Goal: Information Seeking & Learning: Get advice/opinions

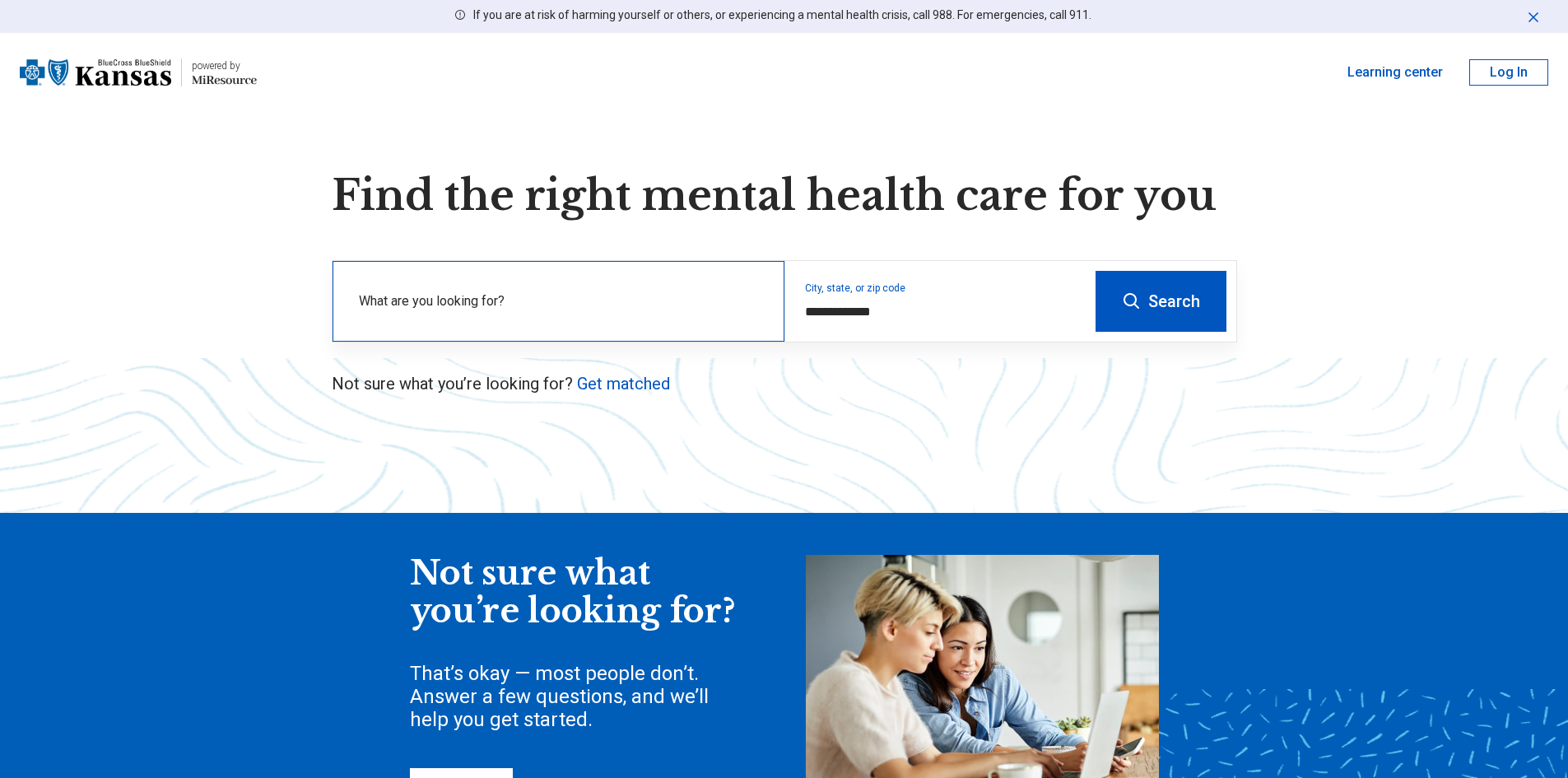
type input "**********"
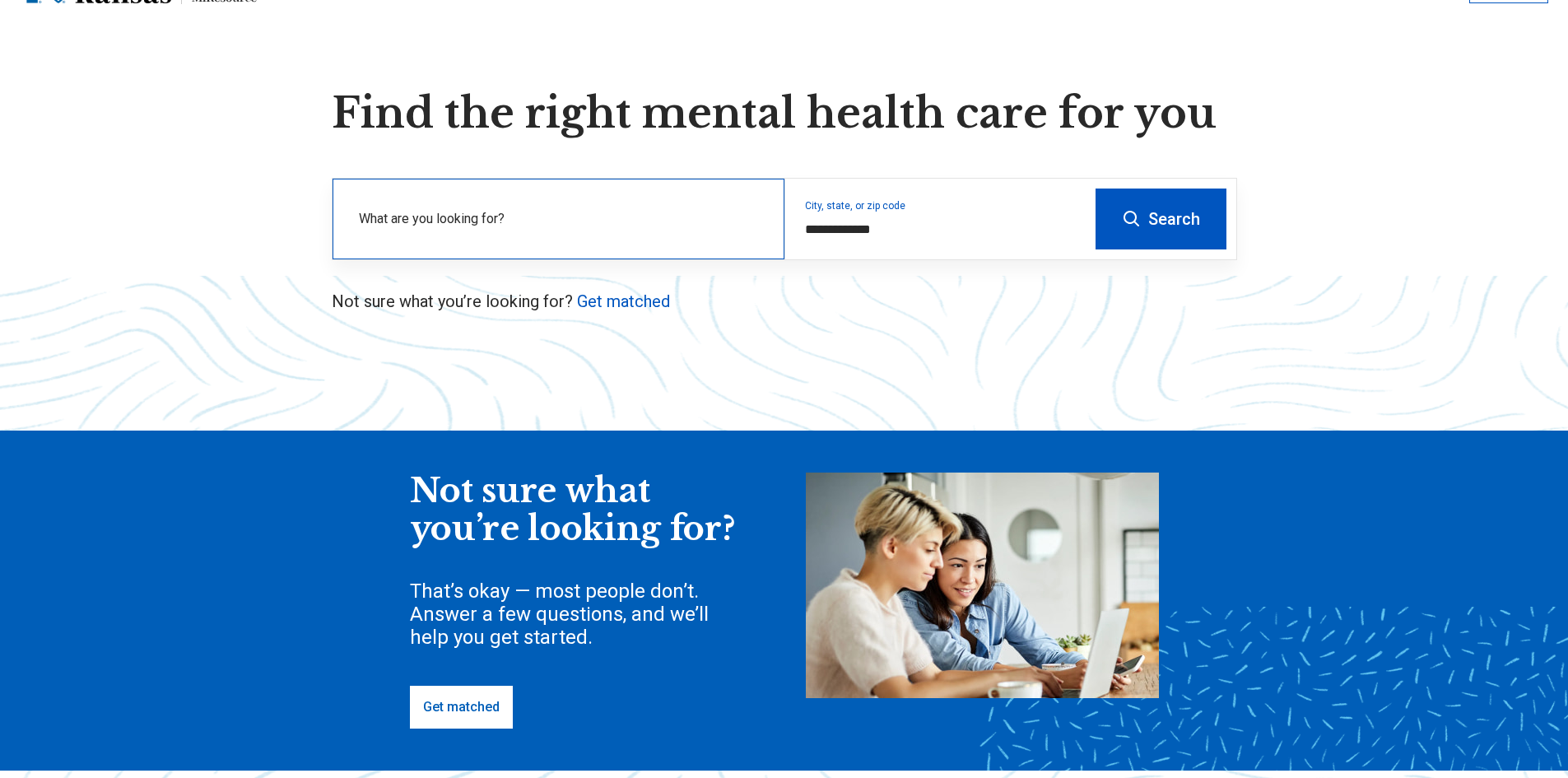
scroll to position [82, 0]
click at [515, 223] on label "What are you looking for?" at bounding box center [562, 219] width 406 height 19
click at [1138, 209] on button "Search" at bounding box center [1160, 219] width 131 height 61
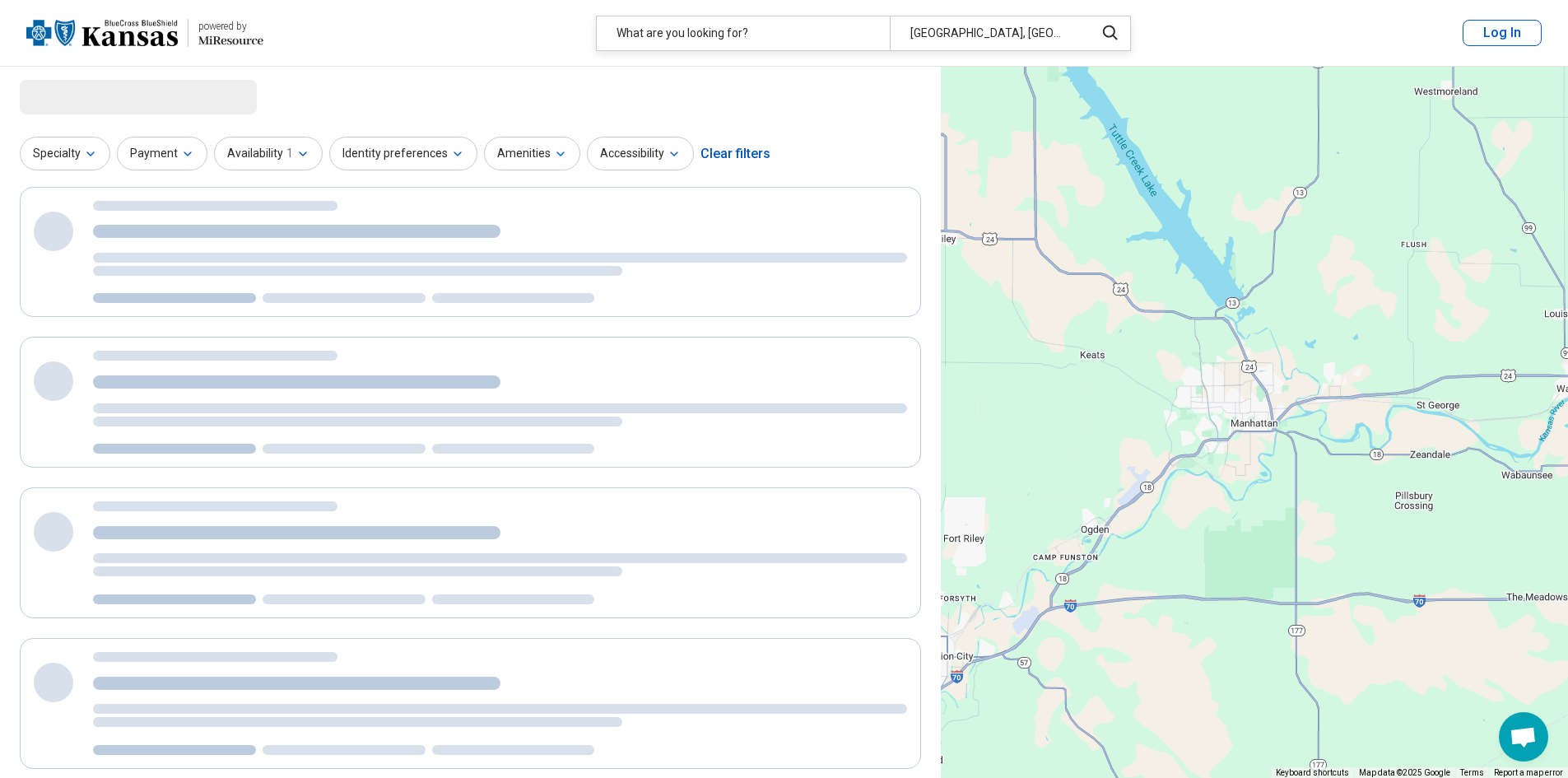
select select "***"
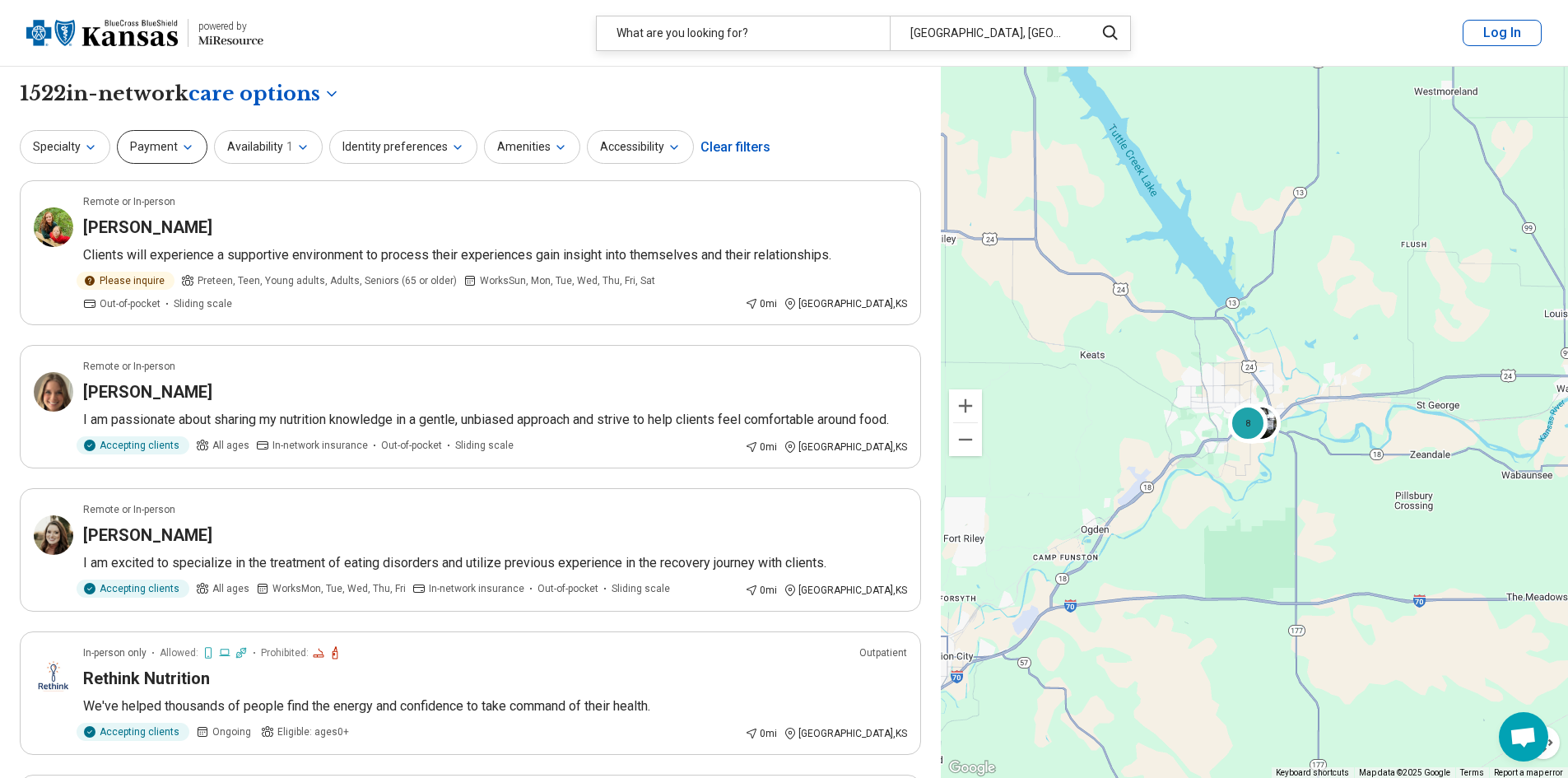
click at [176, 146] on button "Payment" at bounding box center [161, 147] width 90 height 34
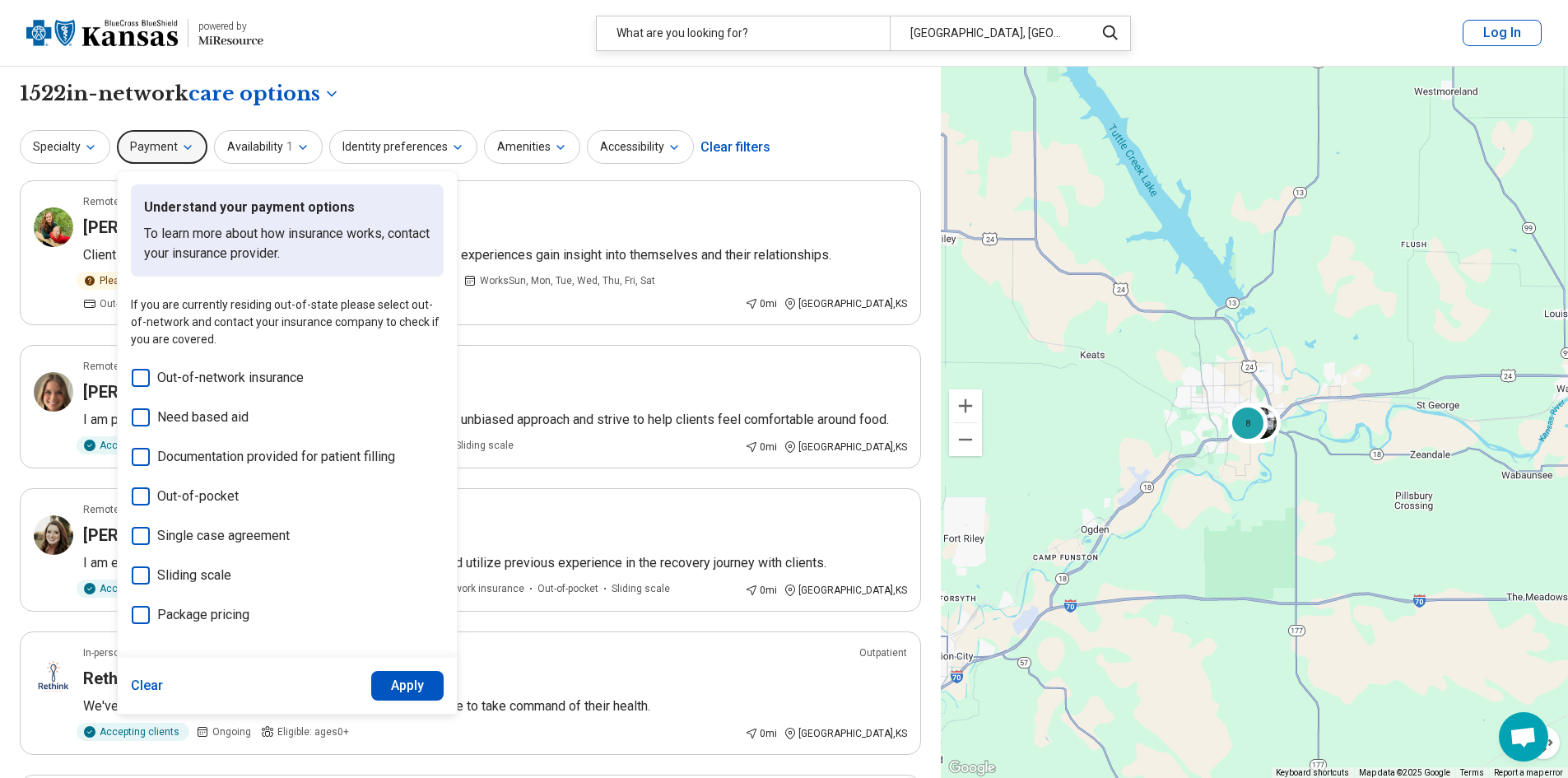
click at [191, 135] on button "Payment" at bounding box center [161, 147] width 90 height 34
click at [95, 141] on icon "button" at bounding box center [90, 148] width 14 height 14
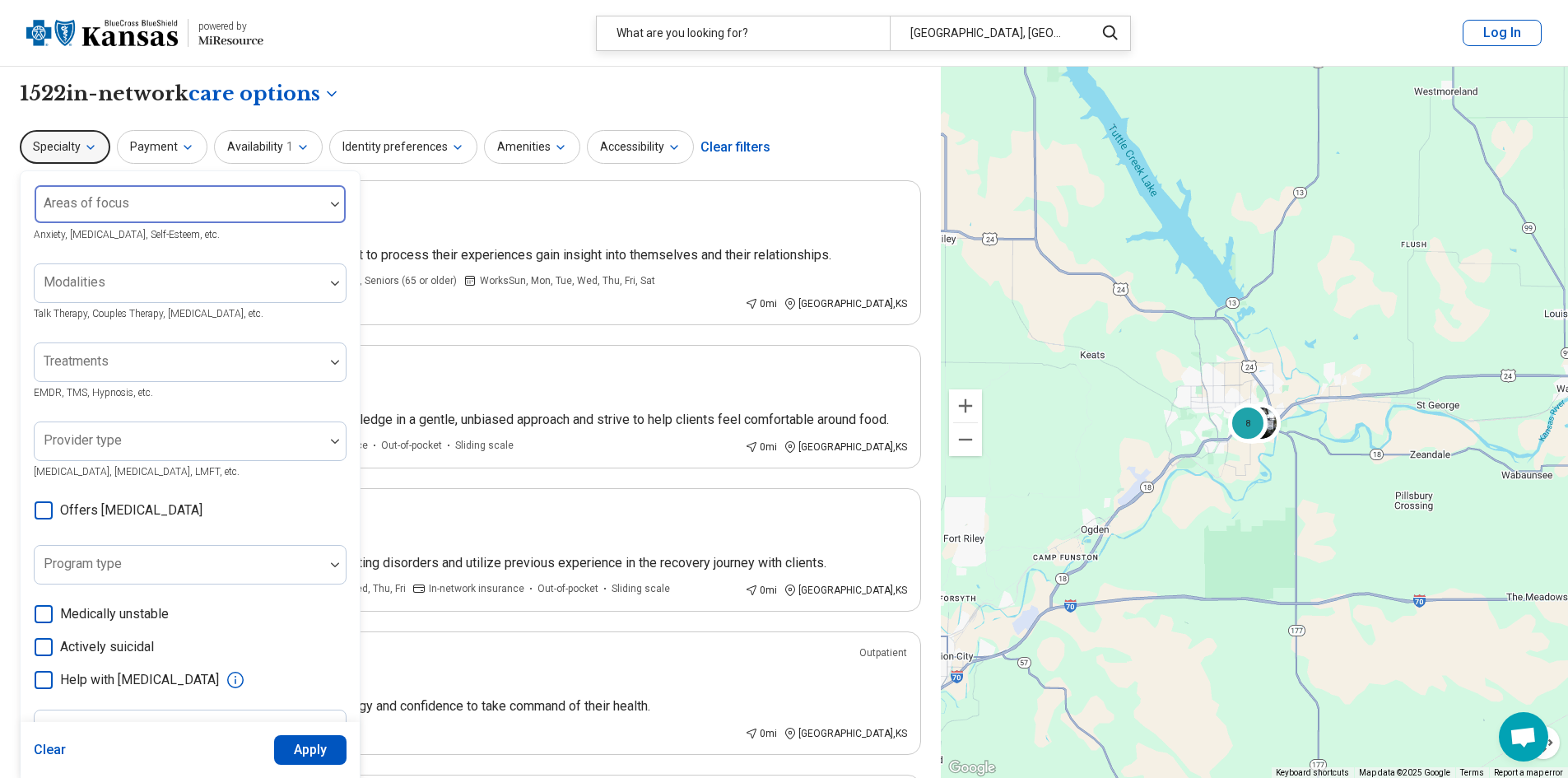
click at [143, 206] on div at bounding box center [179, 210] width 276 height 23
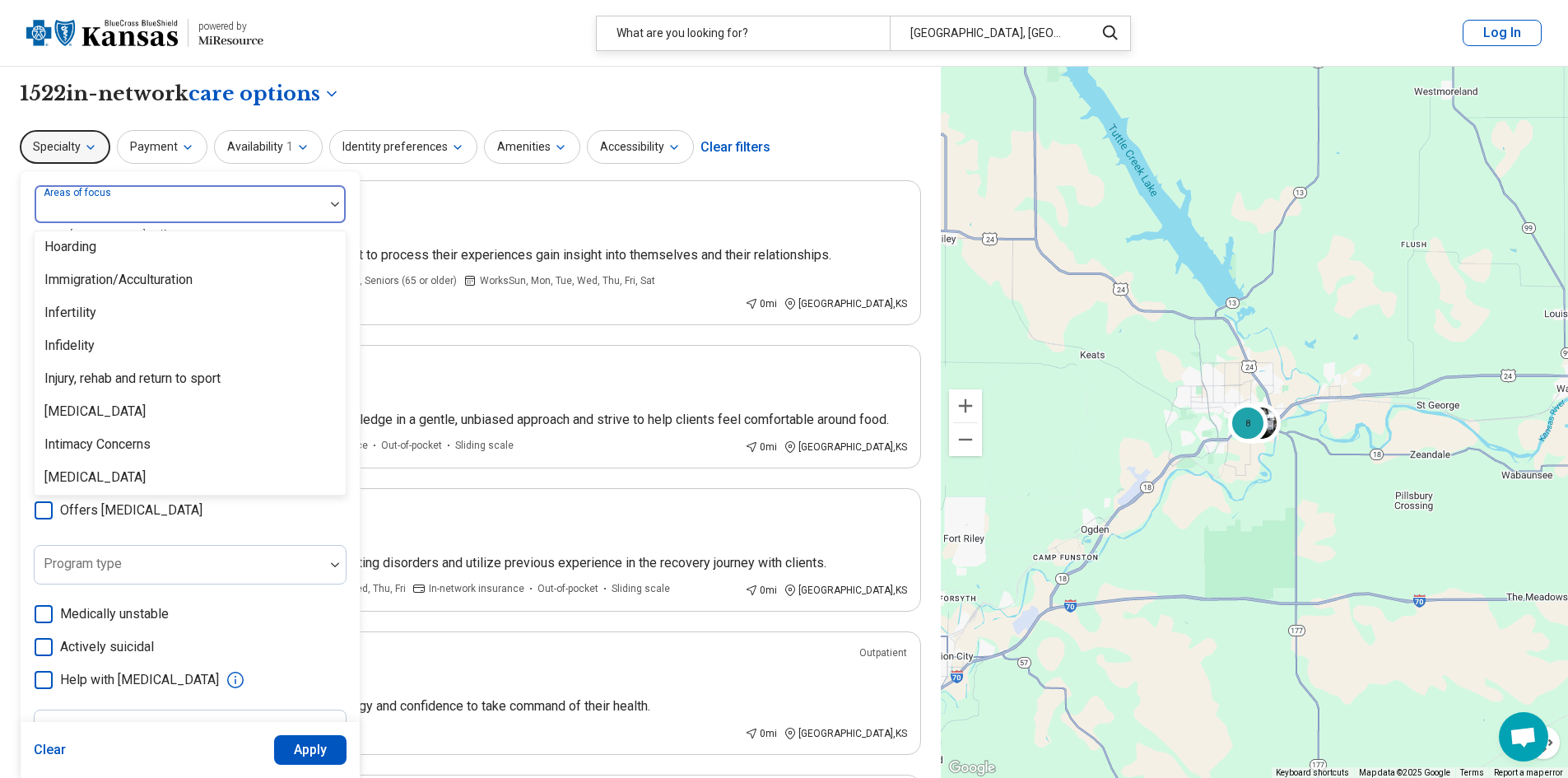
scroll to position [1482, 0]
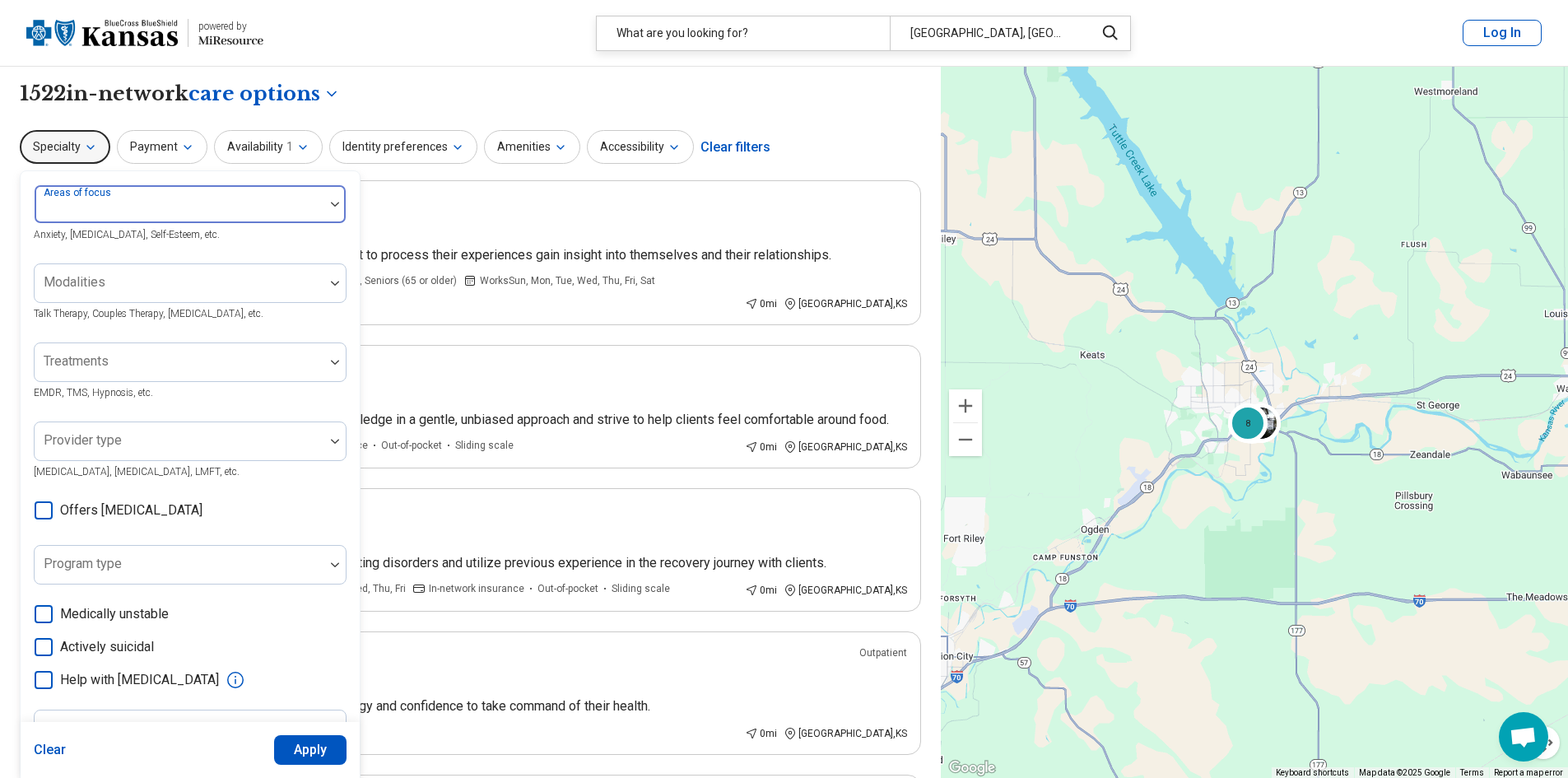
click at [220, 207] on div at bounding box center [179, 210] width 276 height 23
click at [275, 150] on button "Availability 1" at bounding box center [268, 147] width 109 height 34
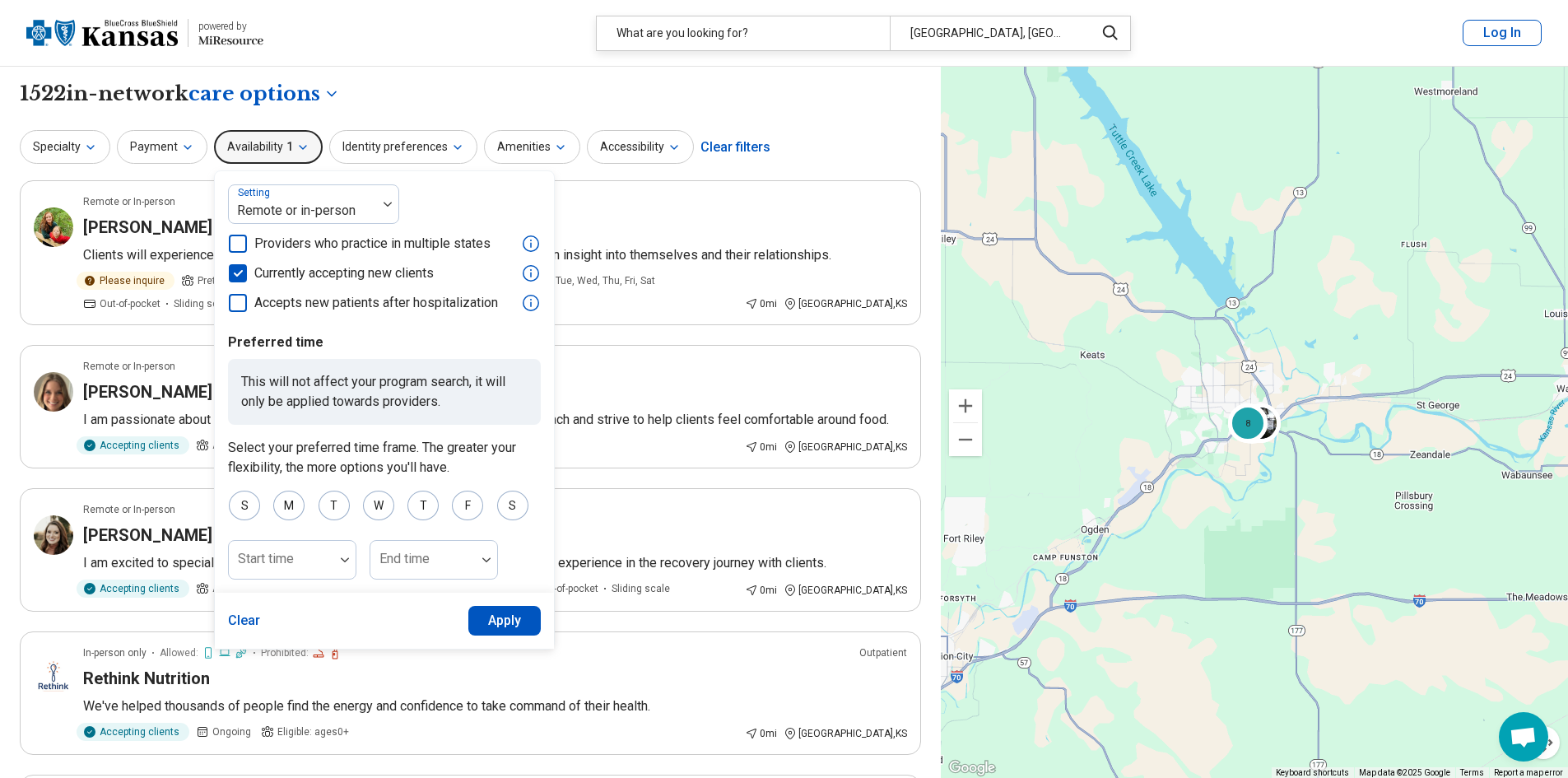
click at [275, 150] on button "Availability 1" at bounding box center [268, 147] width 109 height 34
click at [505, 146] on button "Amenities" at bounding box center [532, 147] width 96 height 34
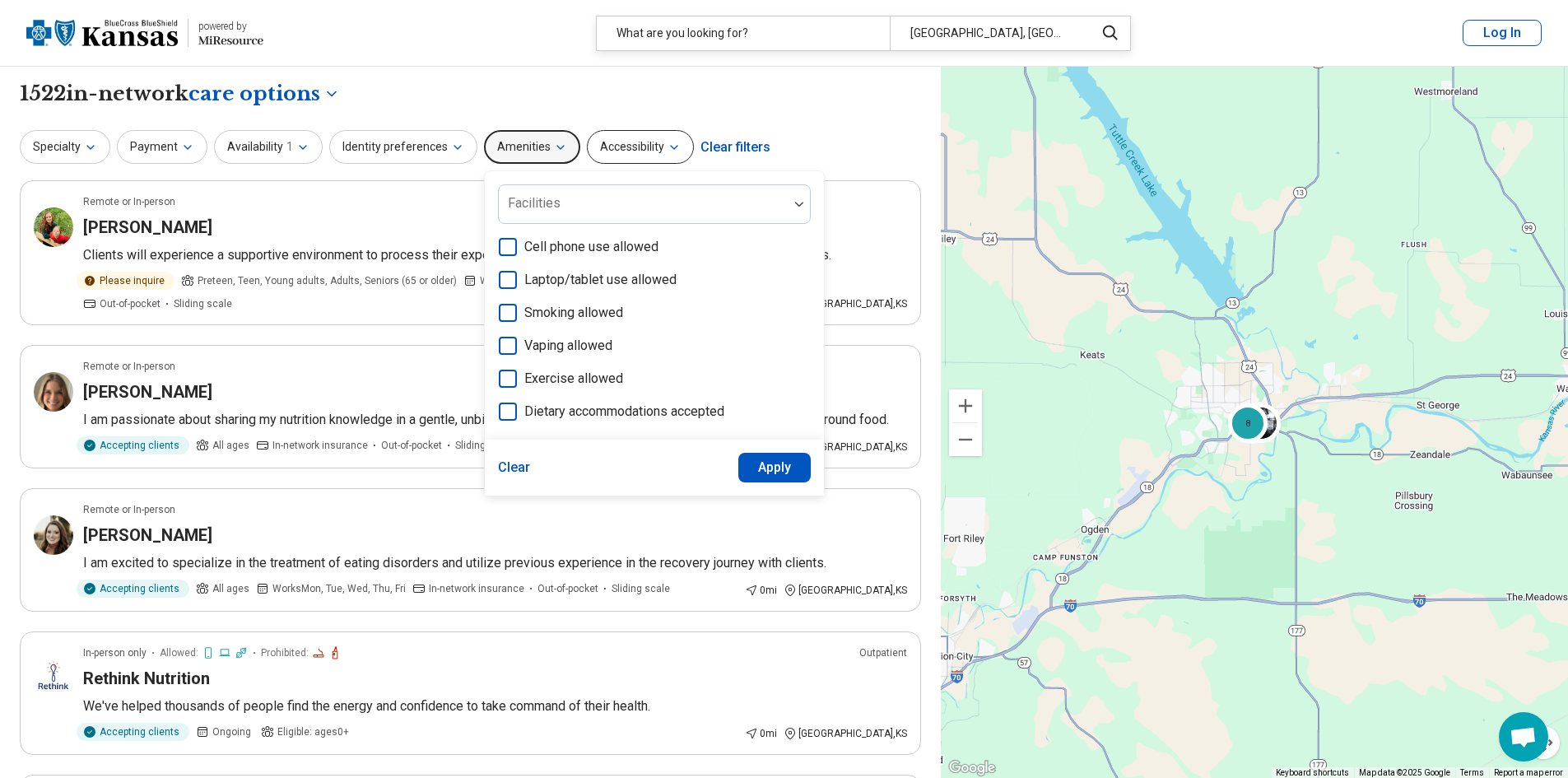
click at [627, 139] on button "Accessibility" at bounding box center [640, 147] width 107 height 34
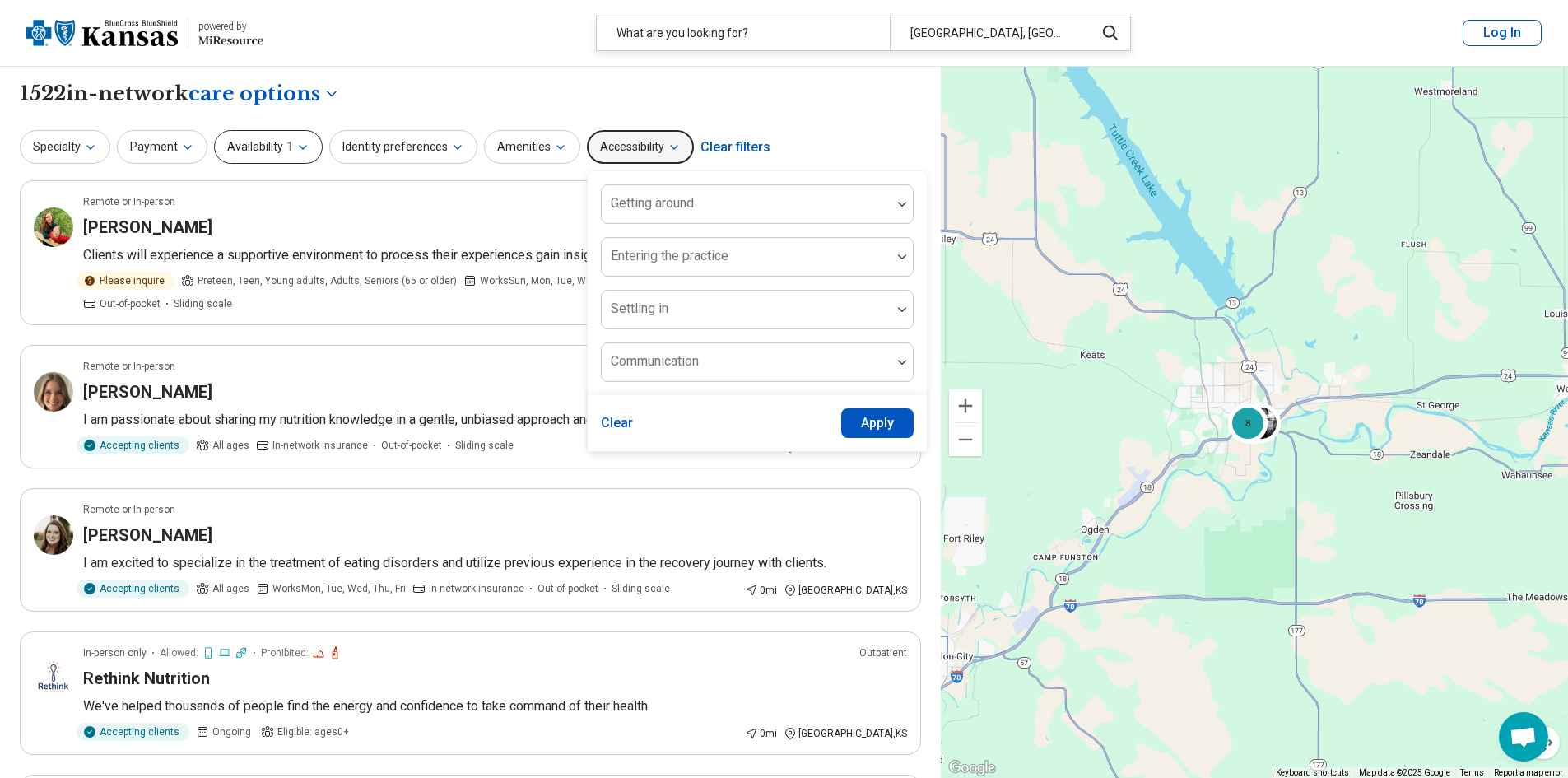
click at [274, 143] on button "Availability 1" at bounding box center [268, 147] width 109 height 34
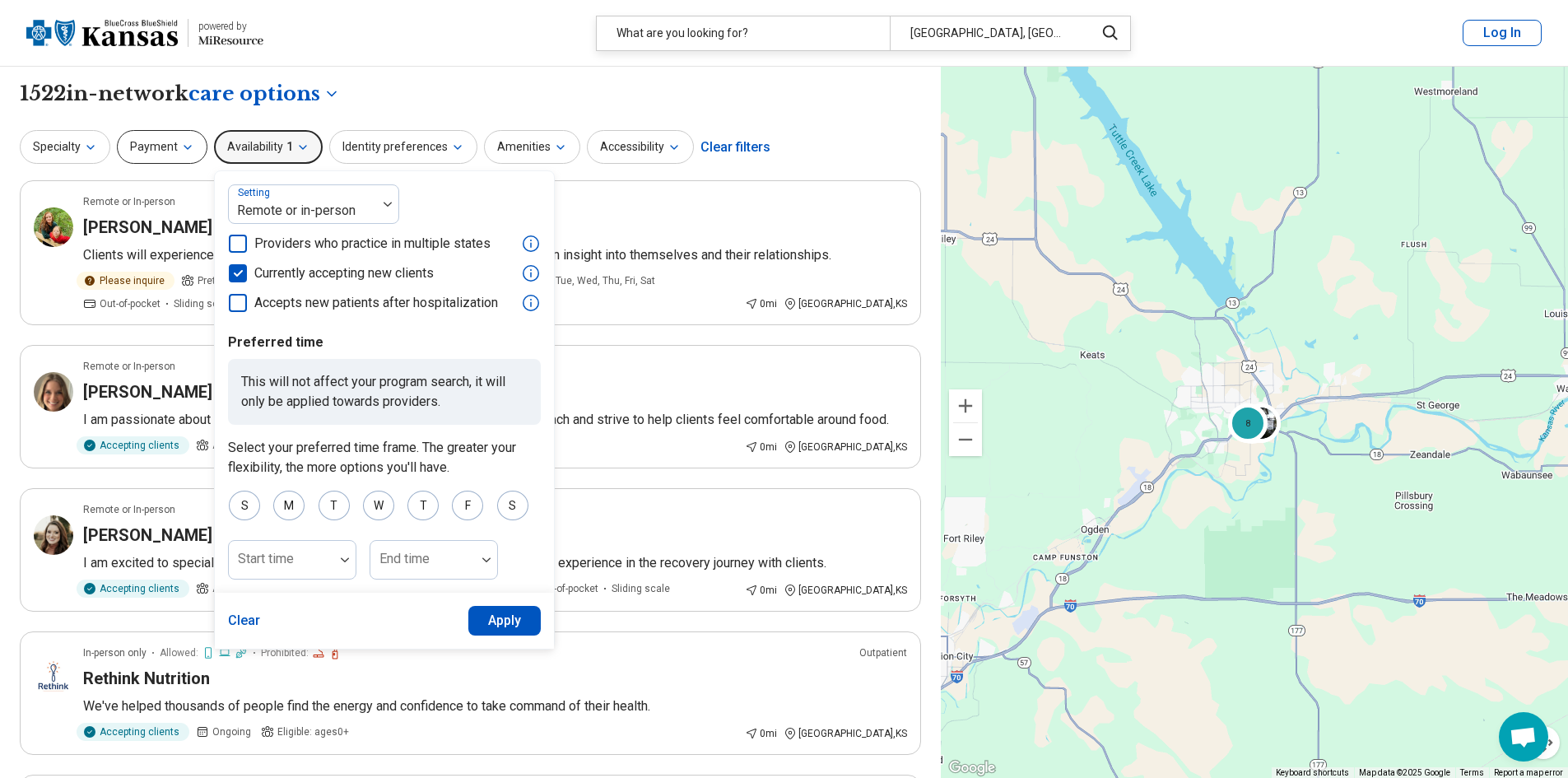
click at [175, 141] on button "Payment" at bounding box center [161, 147] width 90 height 34
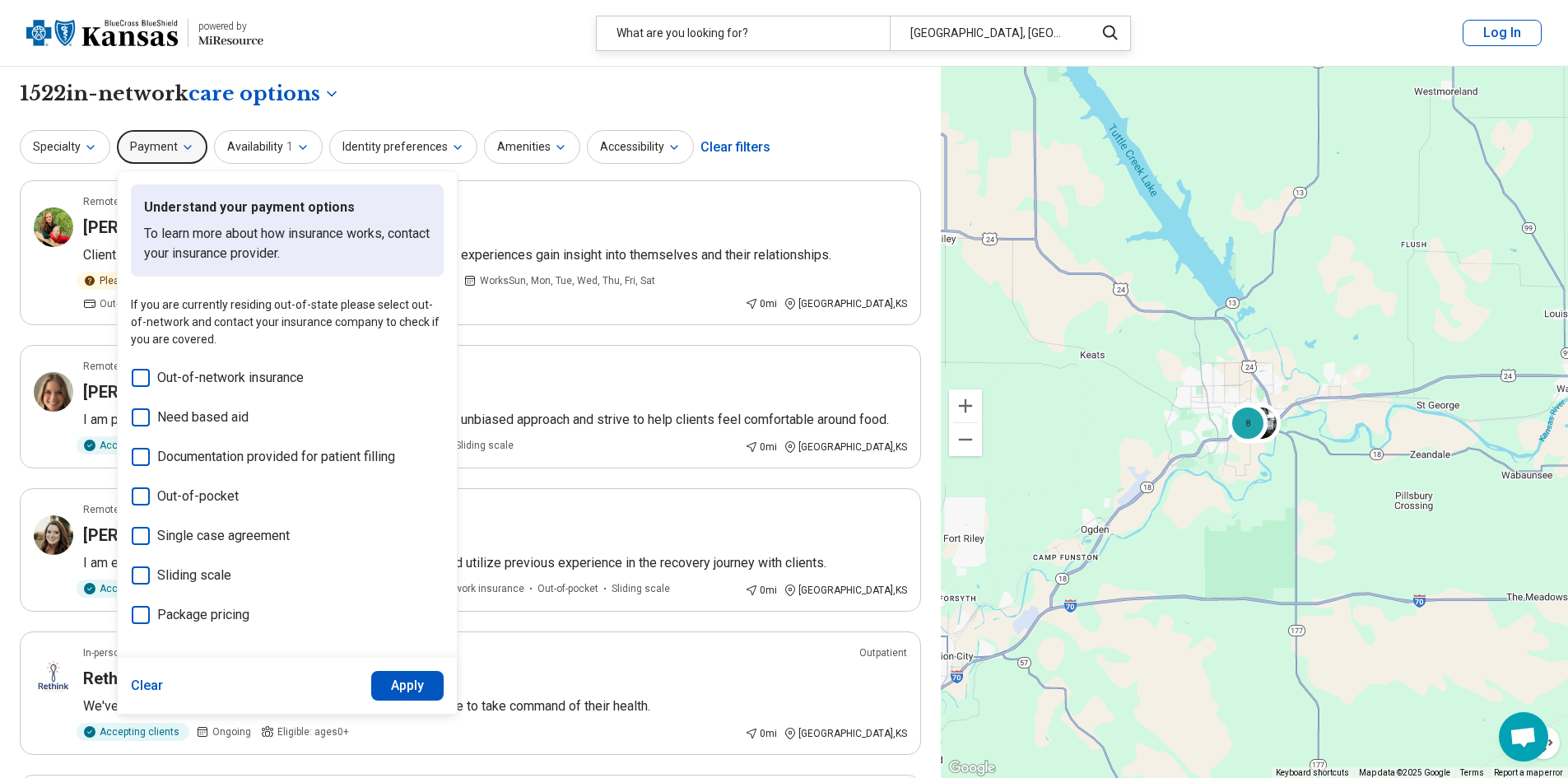
click at [173, 155] on button "Payment" at bounding box center [161, 147] width 90 height 34
click at [92, 150] on icon "button" at bounding box center [90, 148] width 14 height 14
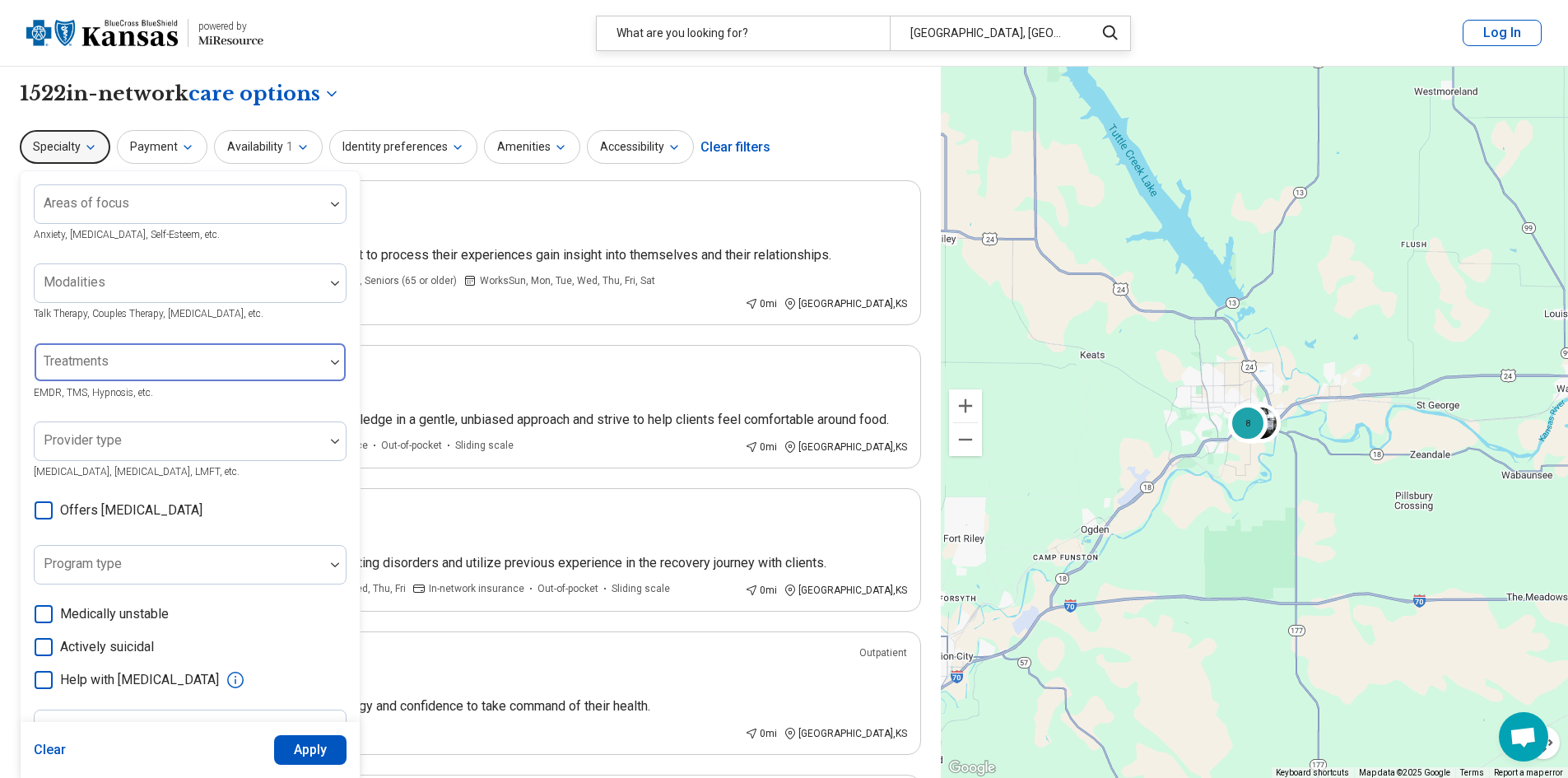
click at [165, 365] on div at bounding box center [179, 368] width 276 height 23
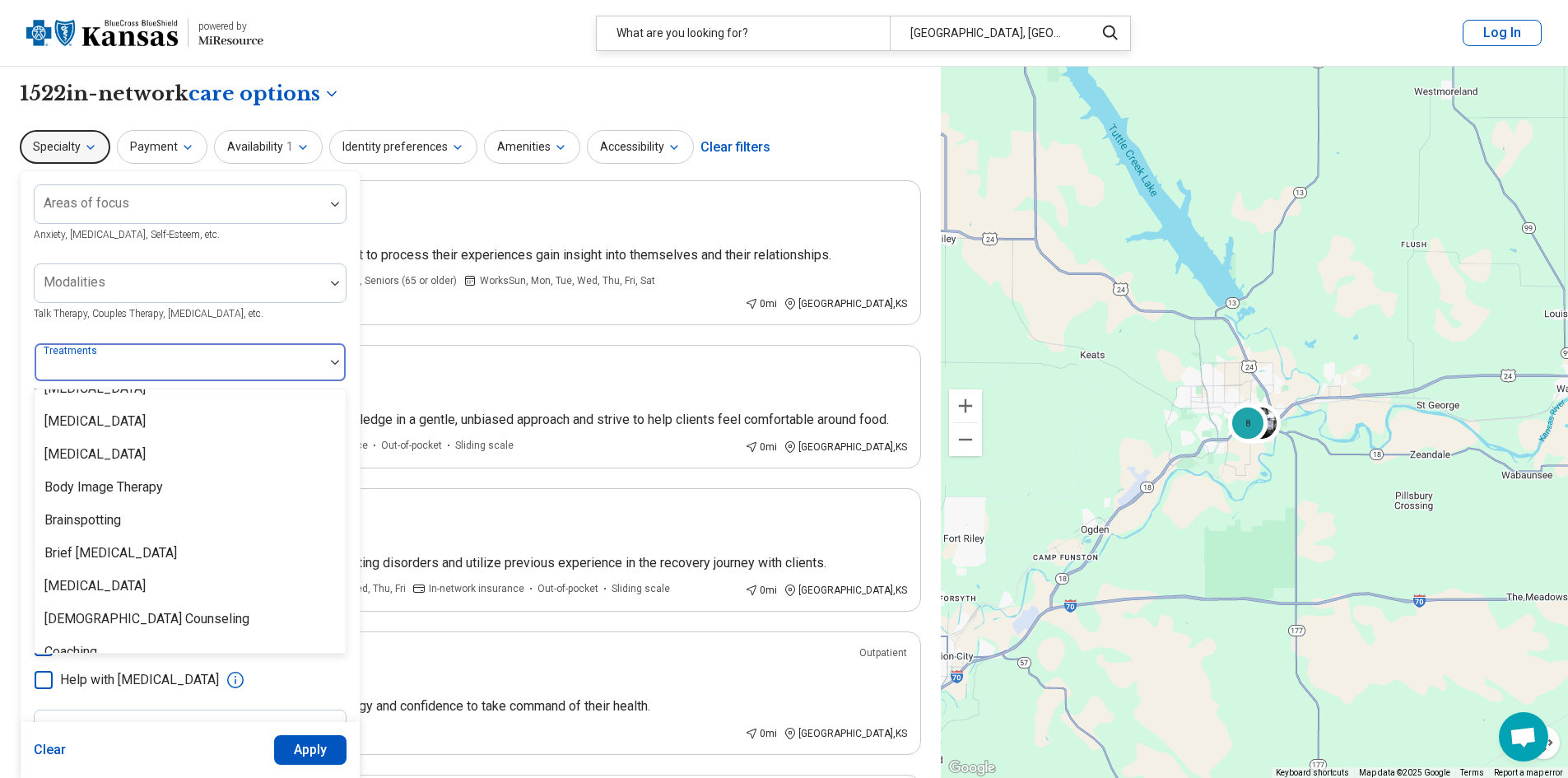
scroll to position [247, 0]
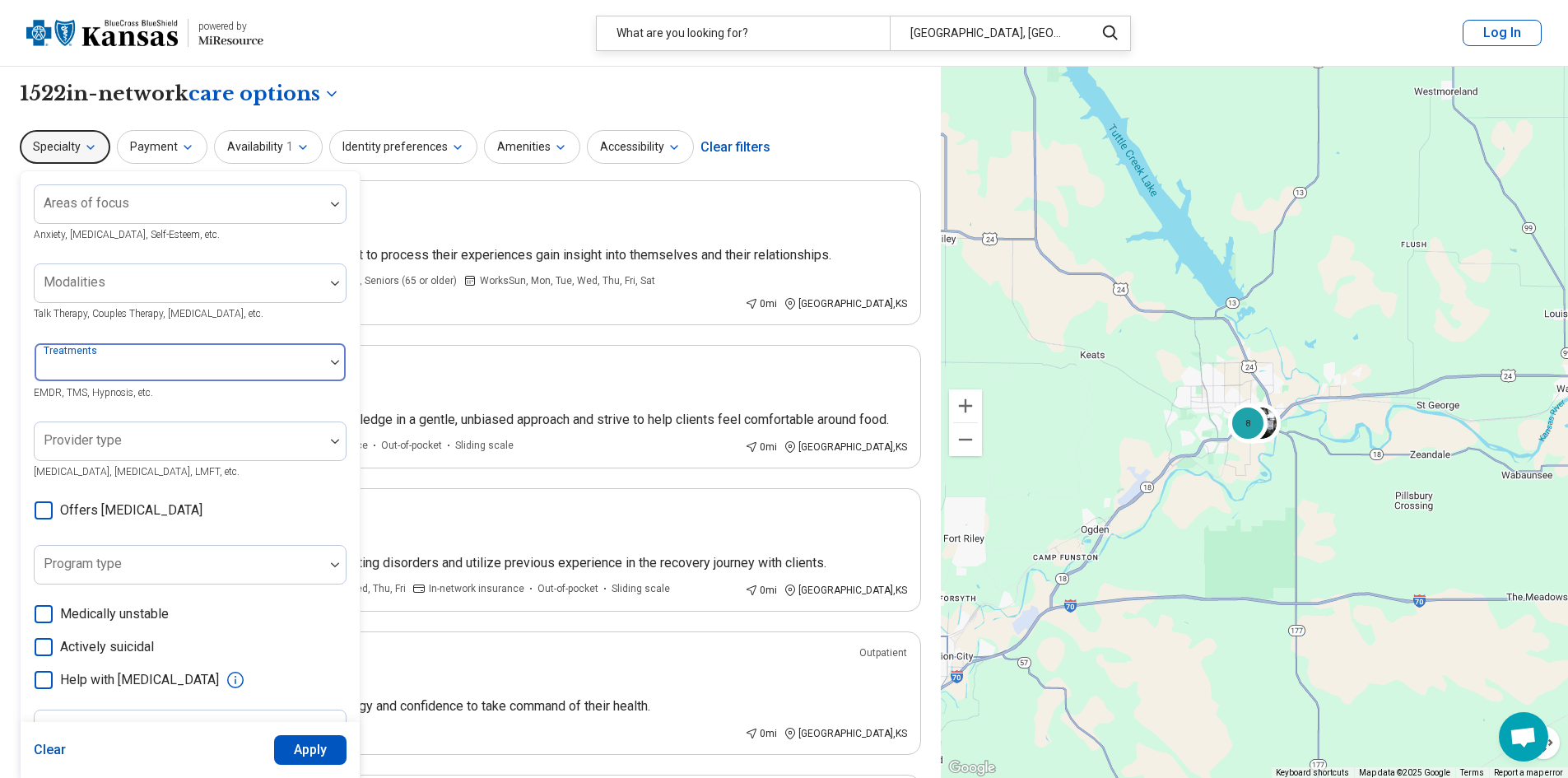
click at [175, 372] on div at bounding box center [179, 368] width 276 height 23
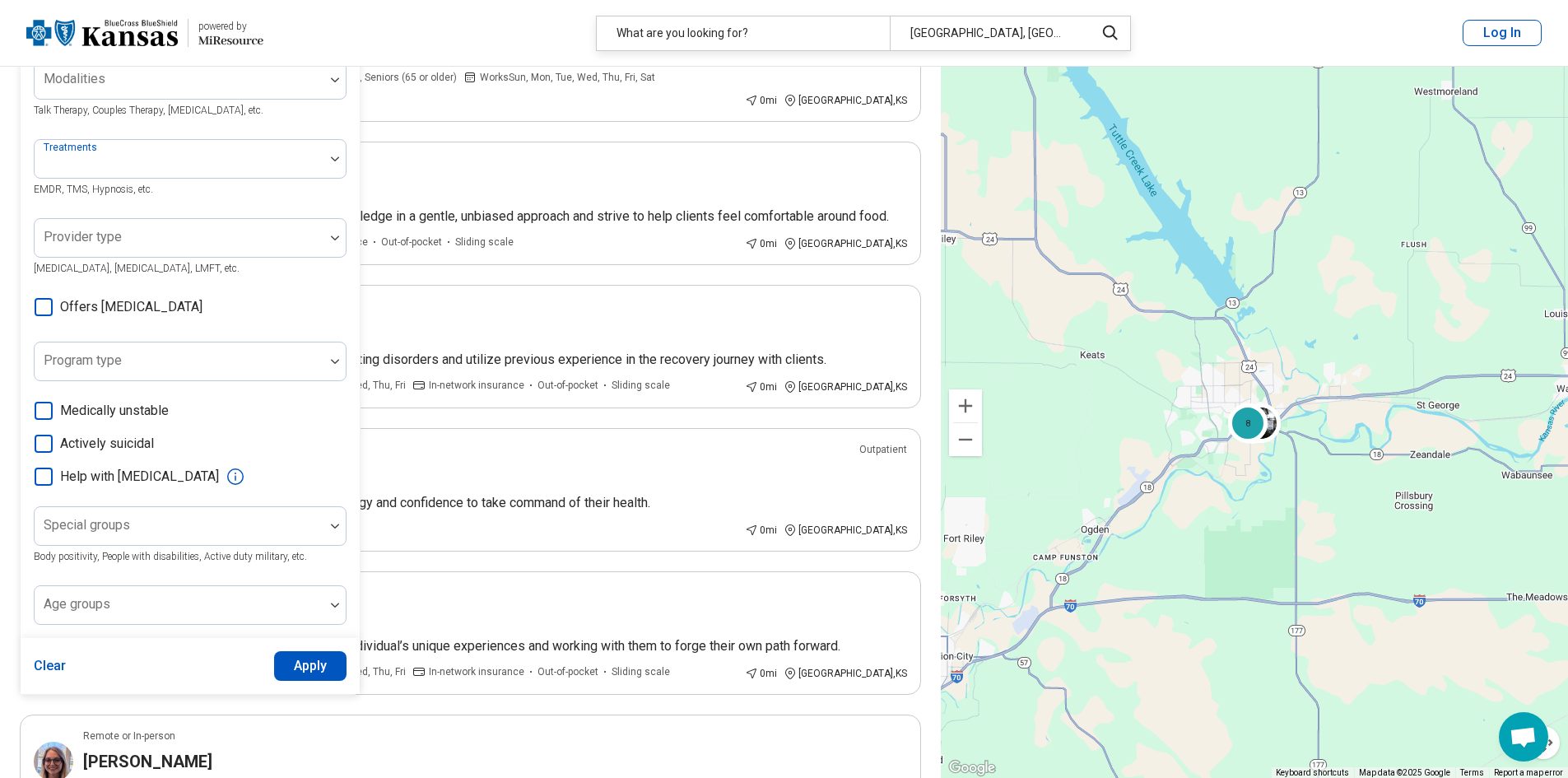
scroll to position [0, 0]
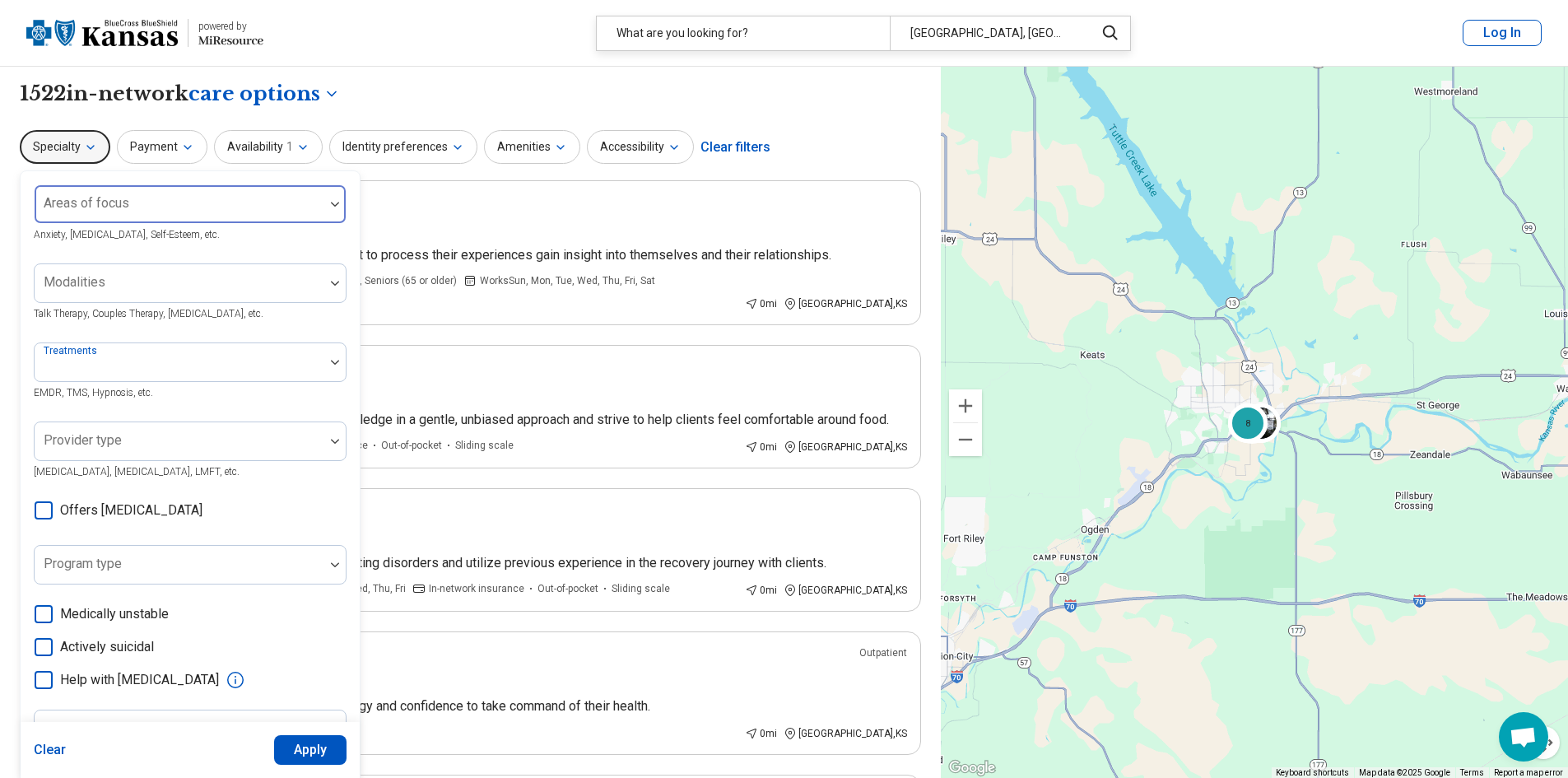
click at [144, 198] on div at bounding box center [179, 204] width 290 height 36
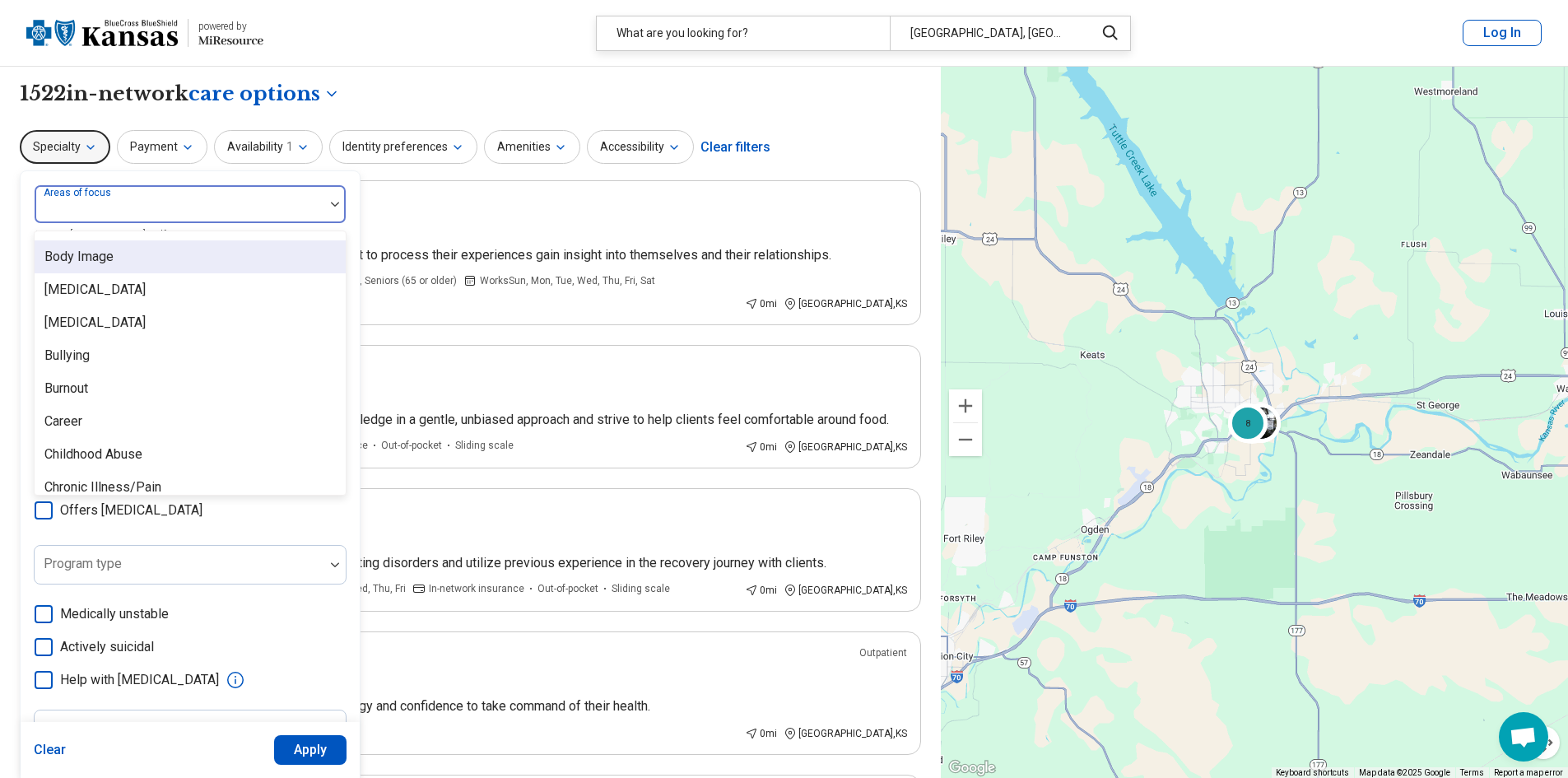
scroll to position [576, 0]
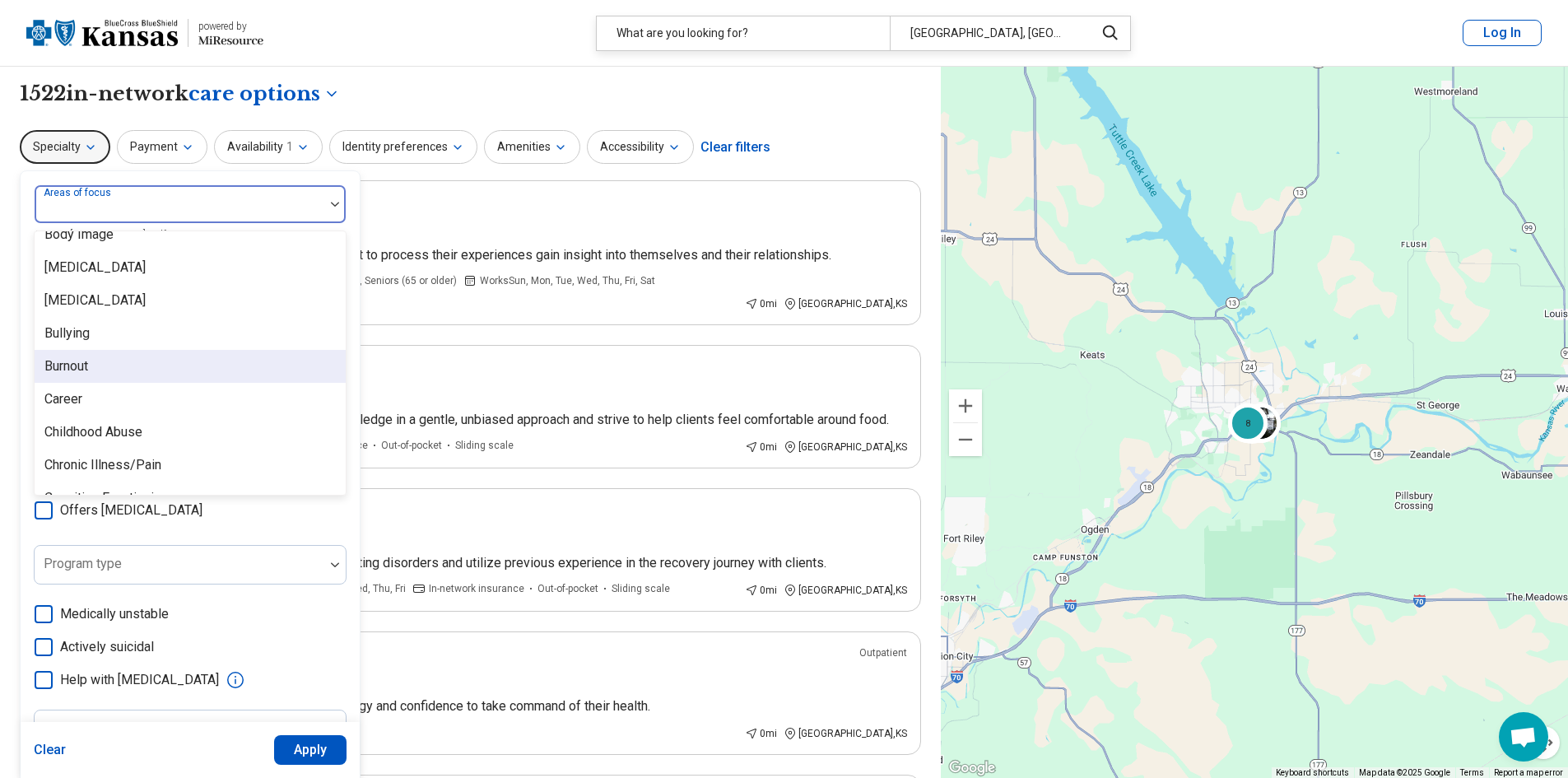
click at [114, 370] on div "Burnout" at bounding box center [190, 366] width 311 height 33
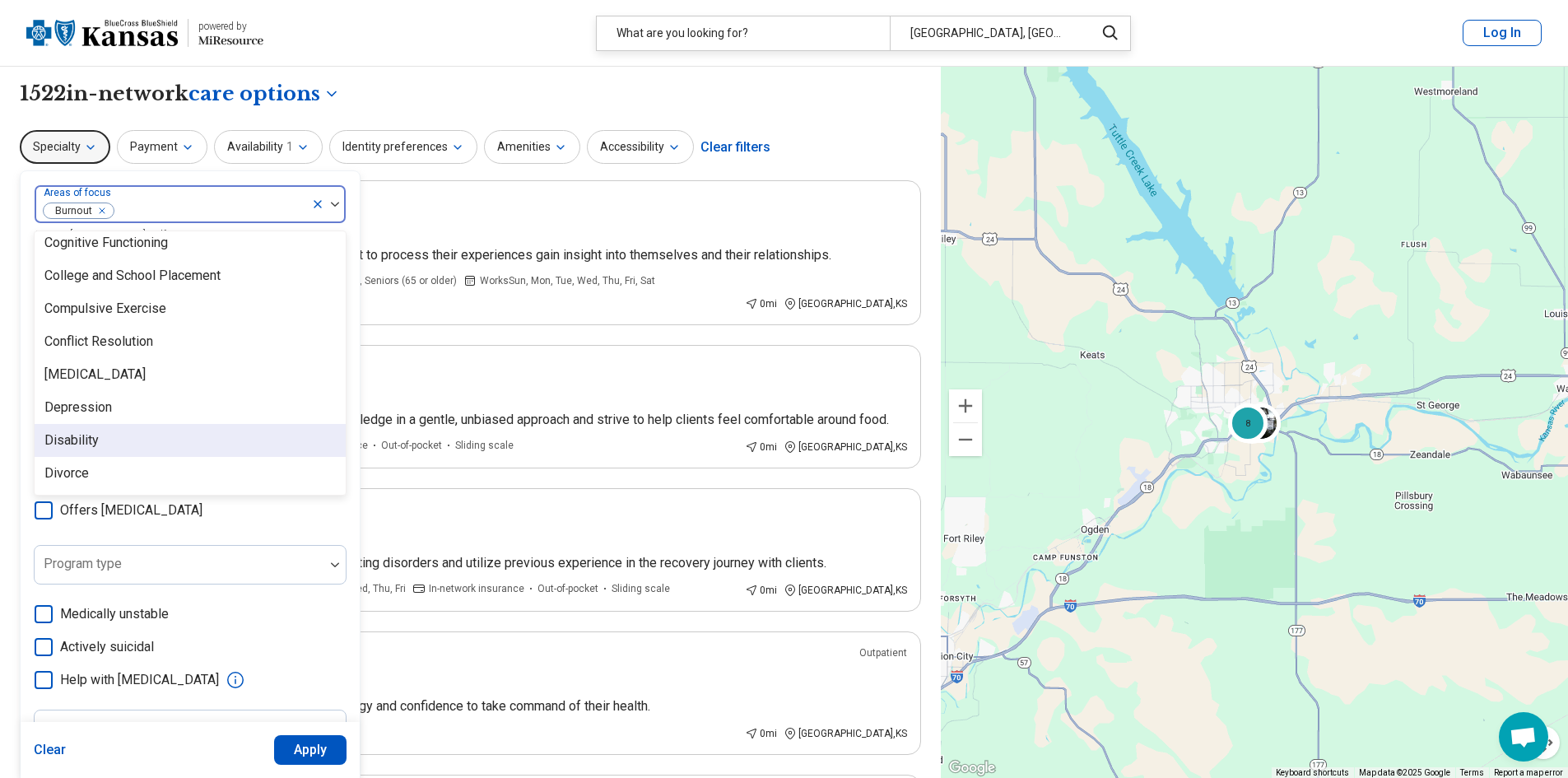
scroll to position [824, 0]
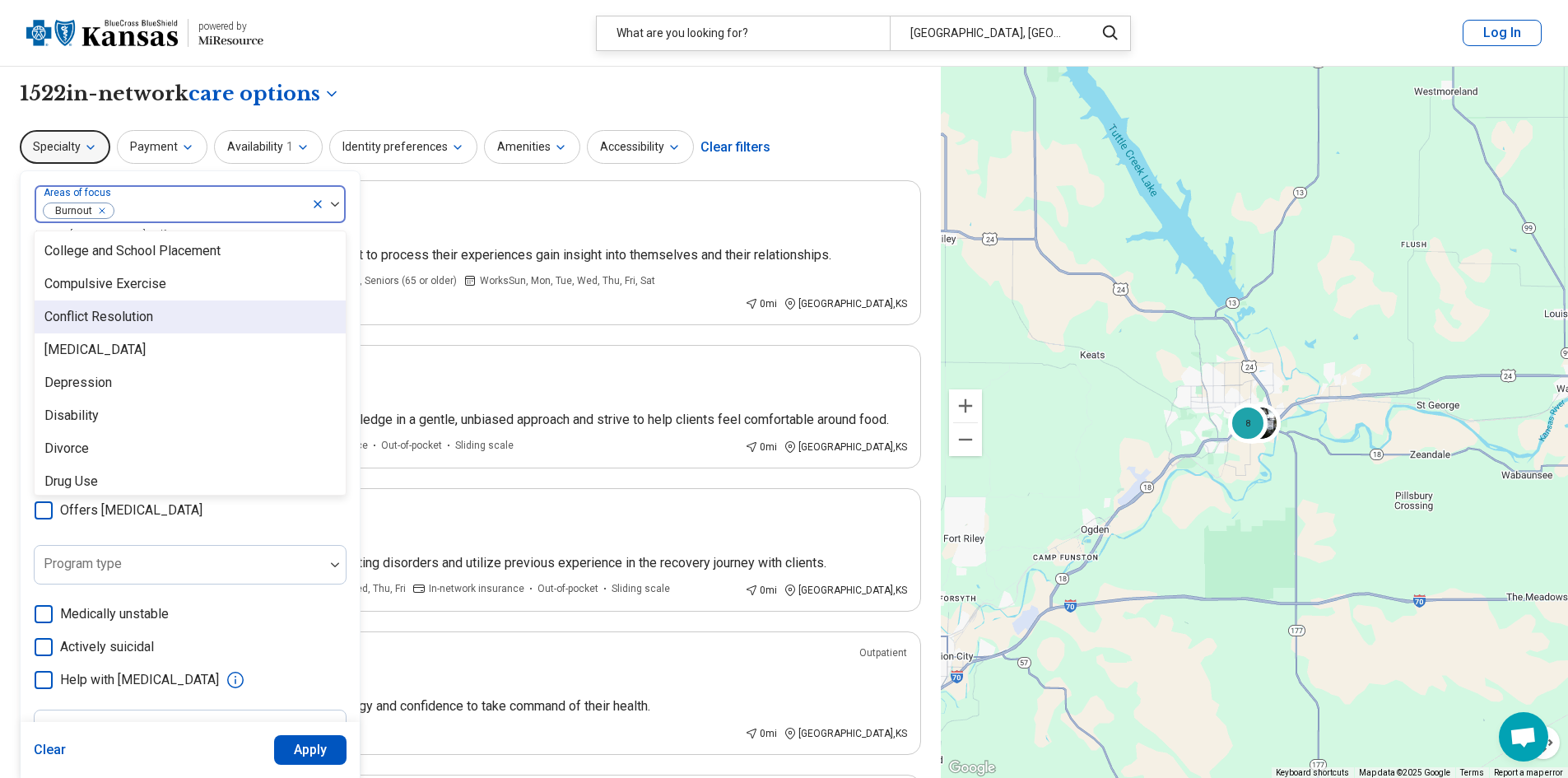
click at [144, 322] on div "Conflict Resolution" at bounding box center [99, 317] width 109 height 19
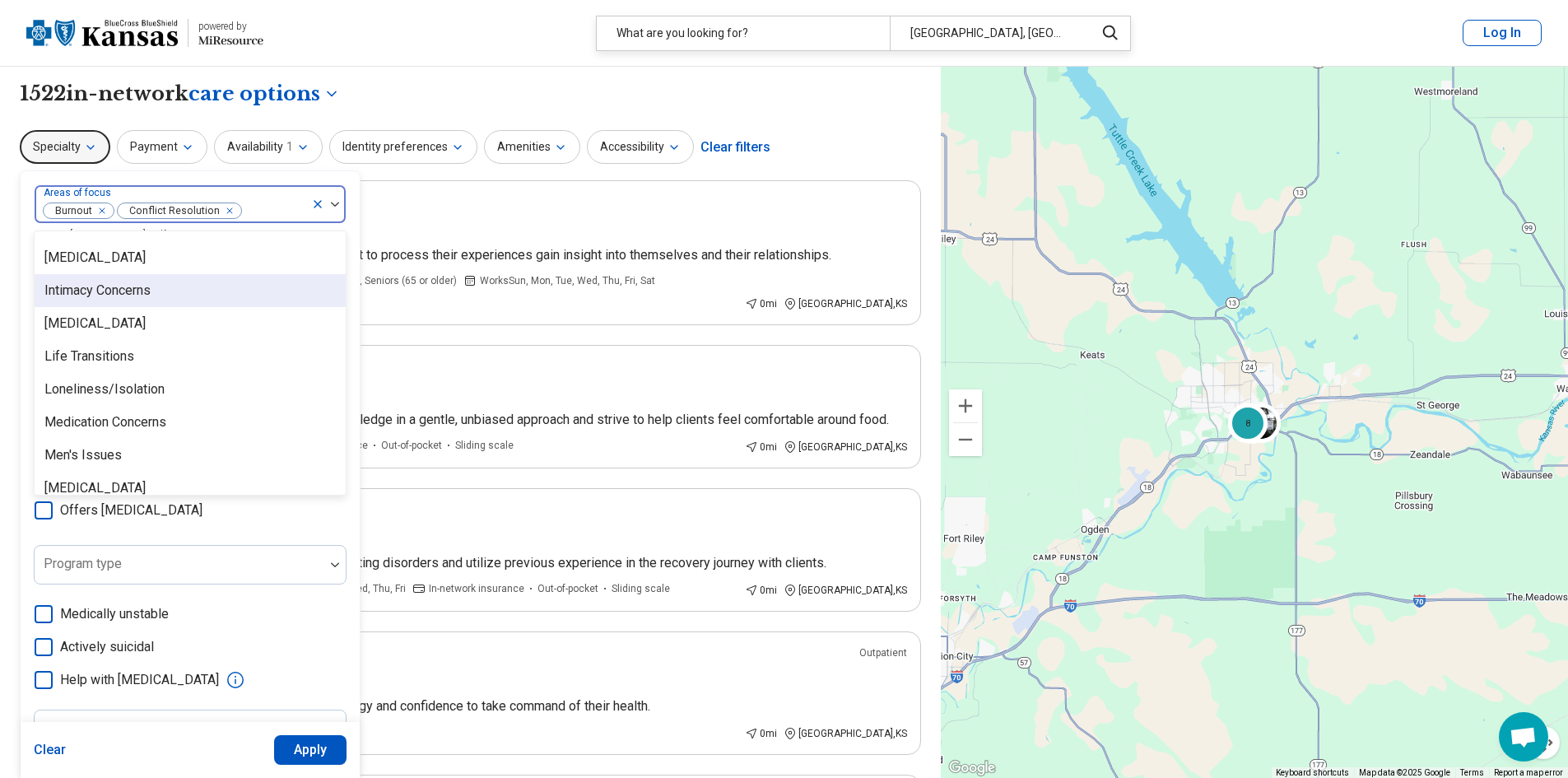
scroll to position [1564, 0]
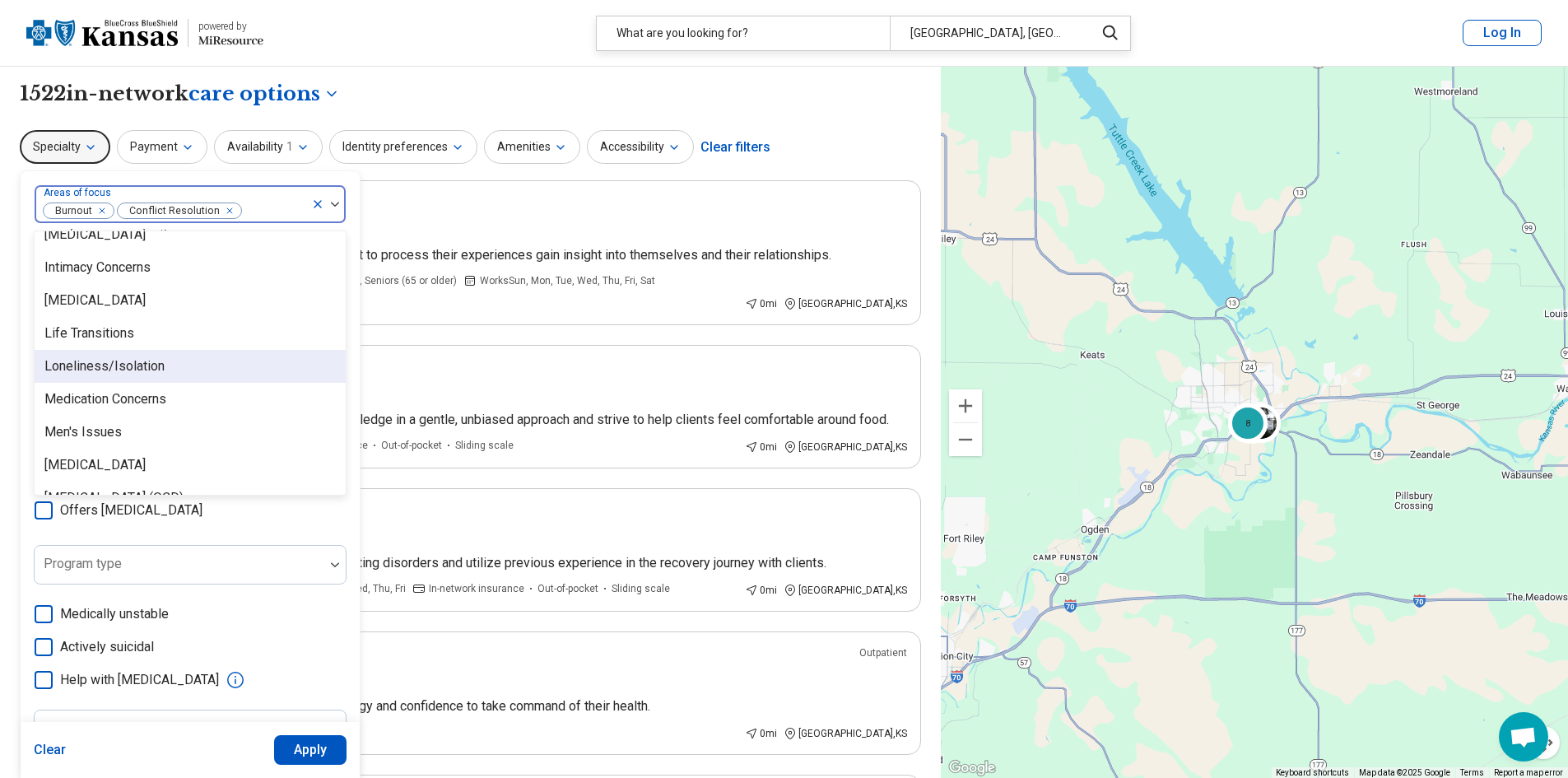
click at [99, 370] on div "Loneliness/Isolation" at bounding box center [105, 366] width 120 height 19
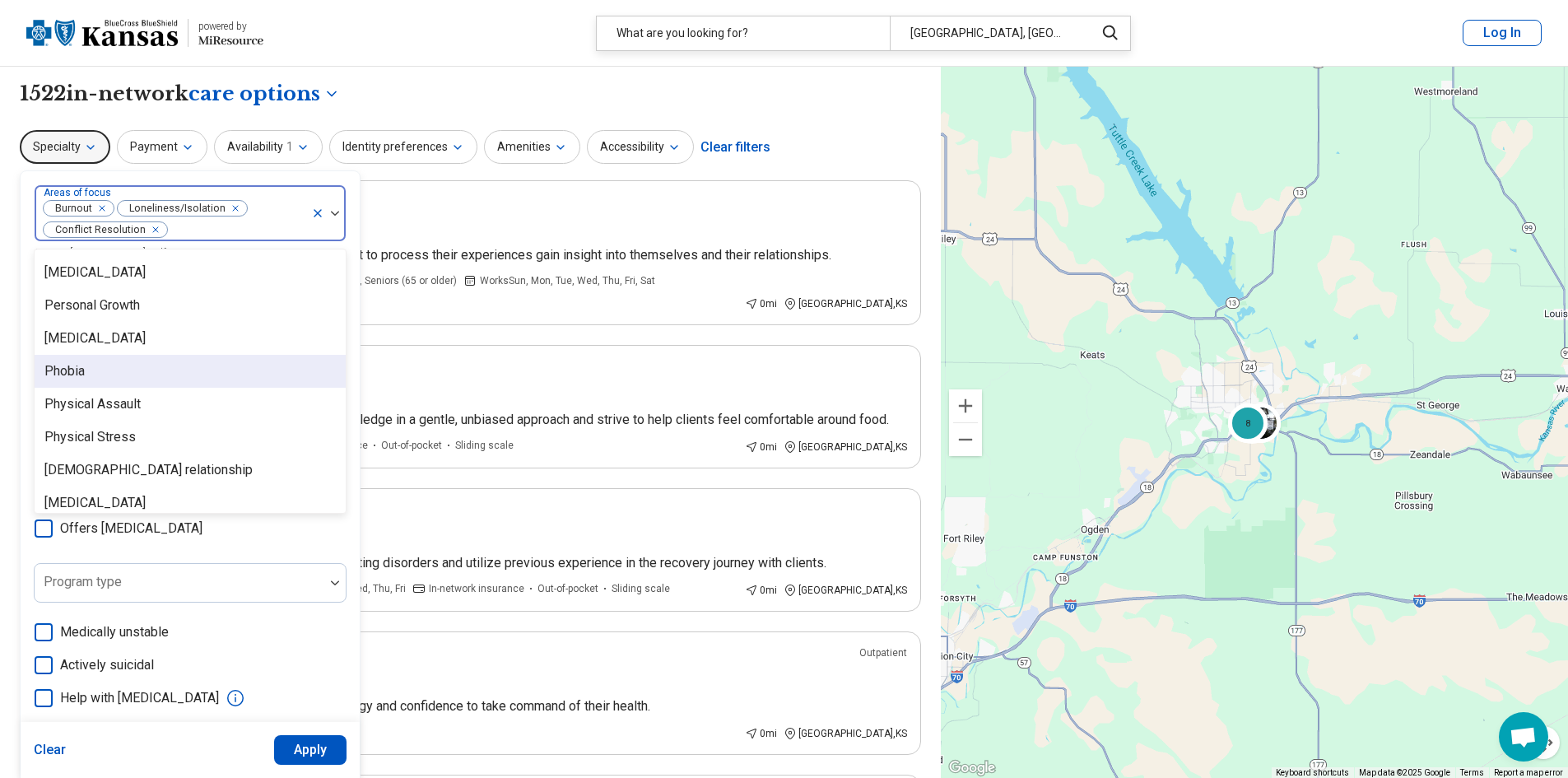
scroll to position [2141, 0]
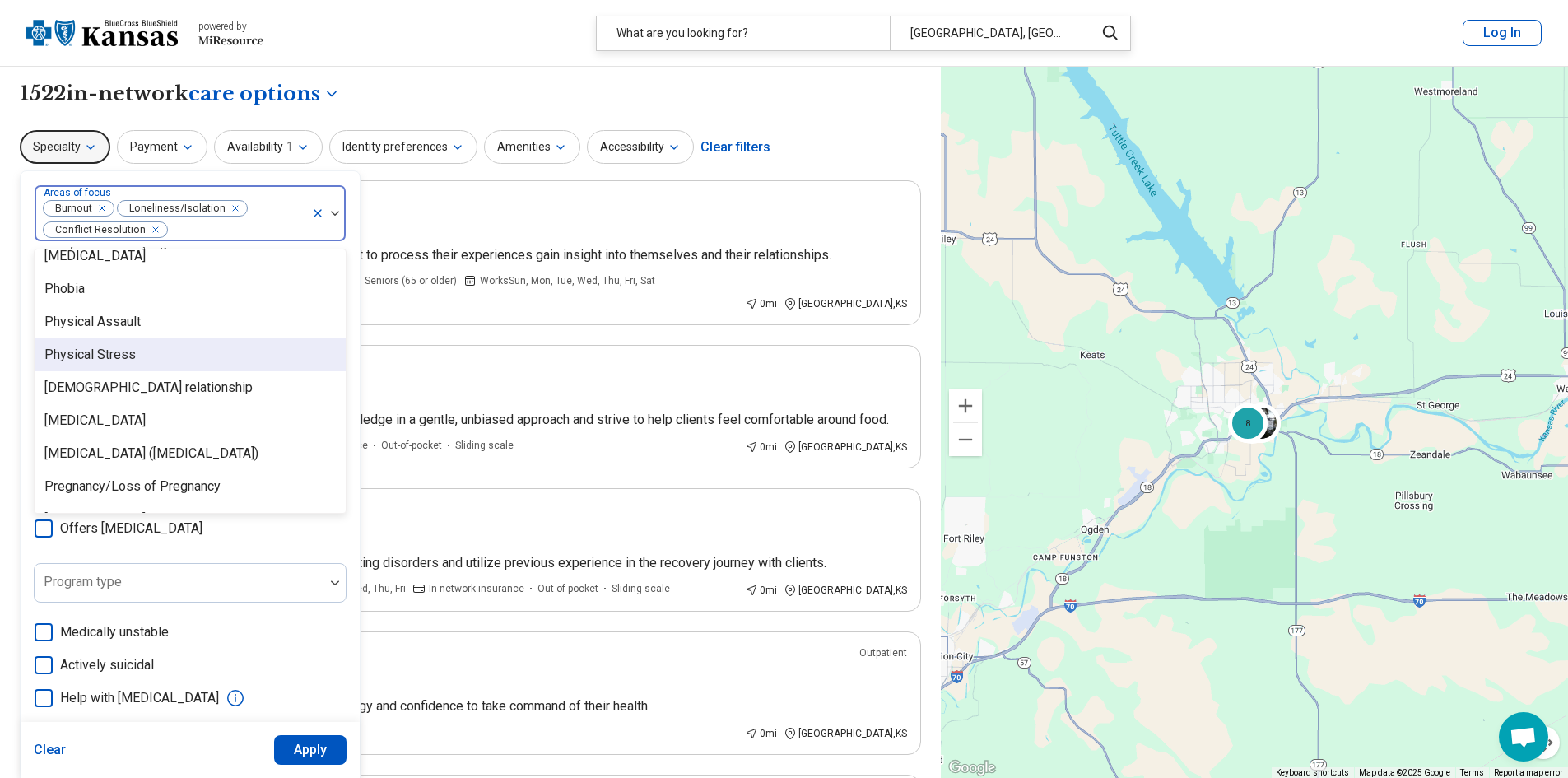
click at [116, 359] on div "Physical Stress" at bounding box center [90, 354] width 91 height 19
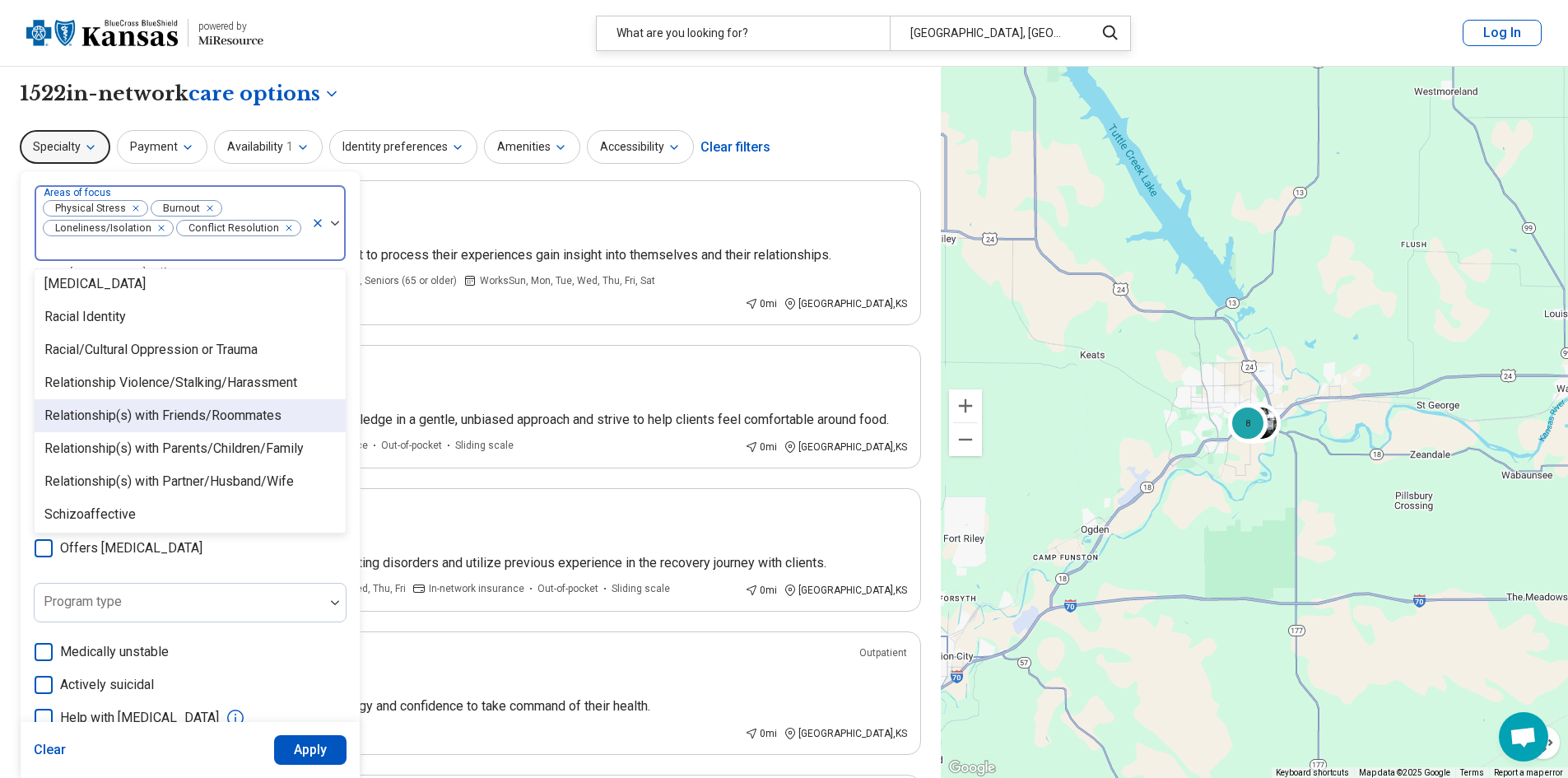
scroll to position [2388, 0]
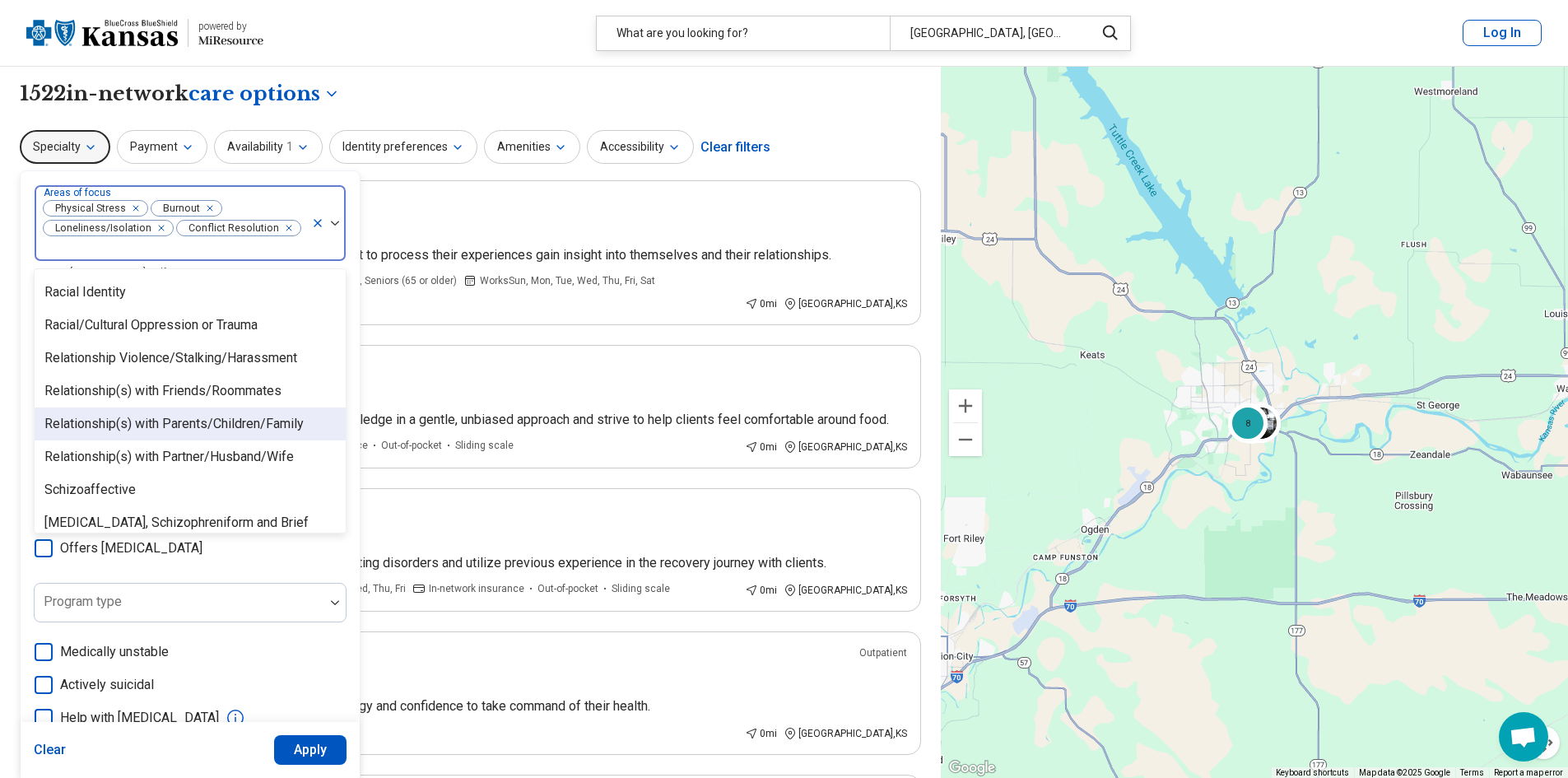
click at [143, 414] on div "Relationship(s) with Parents/Children/Family" at bounding box center [174, 423] width 259 height 19
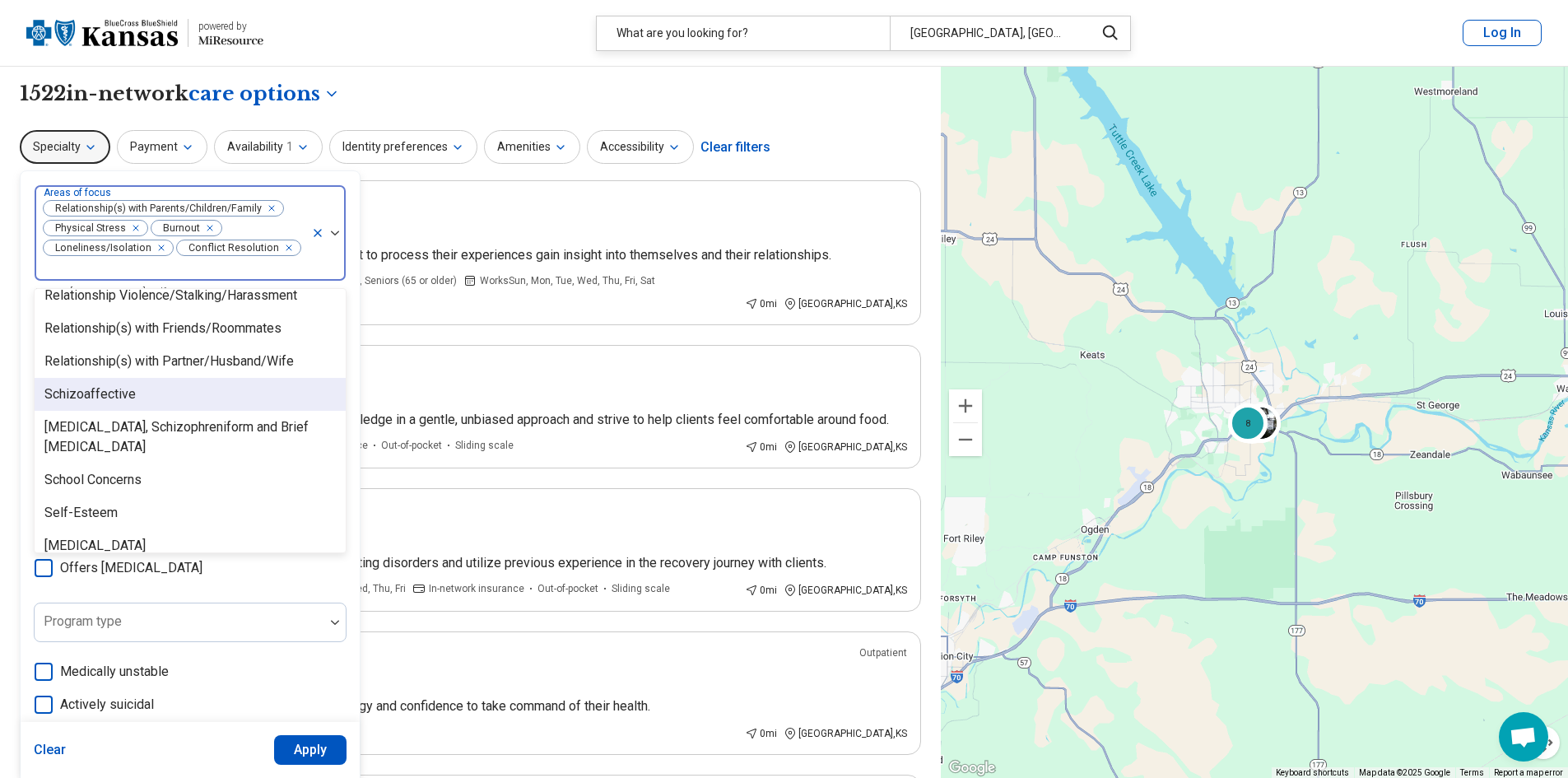
scroll to position [2552, 0]
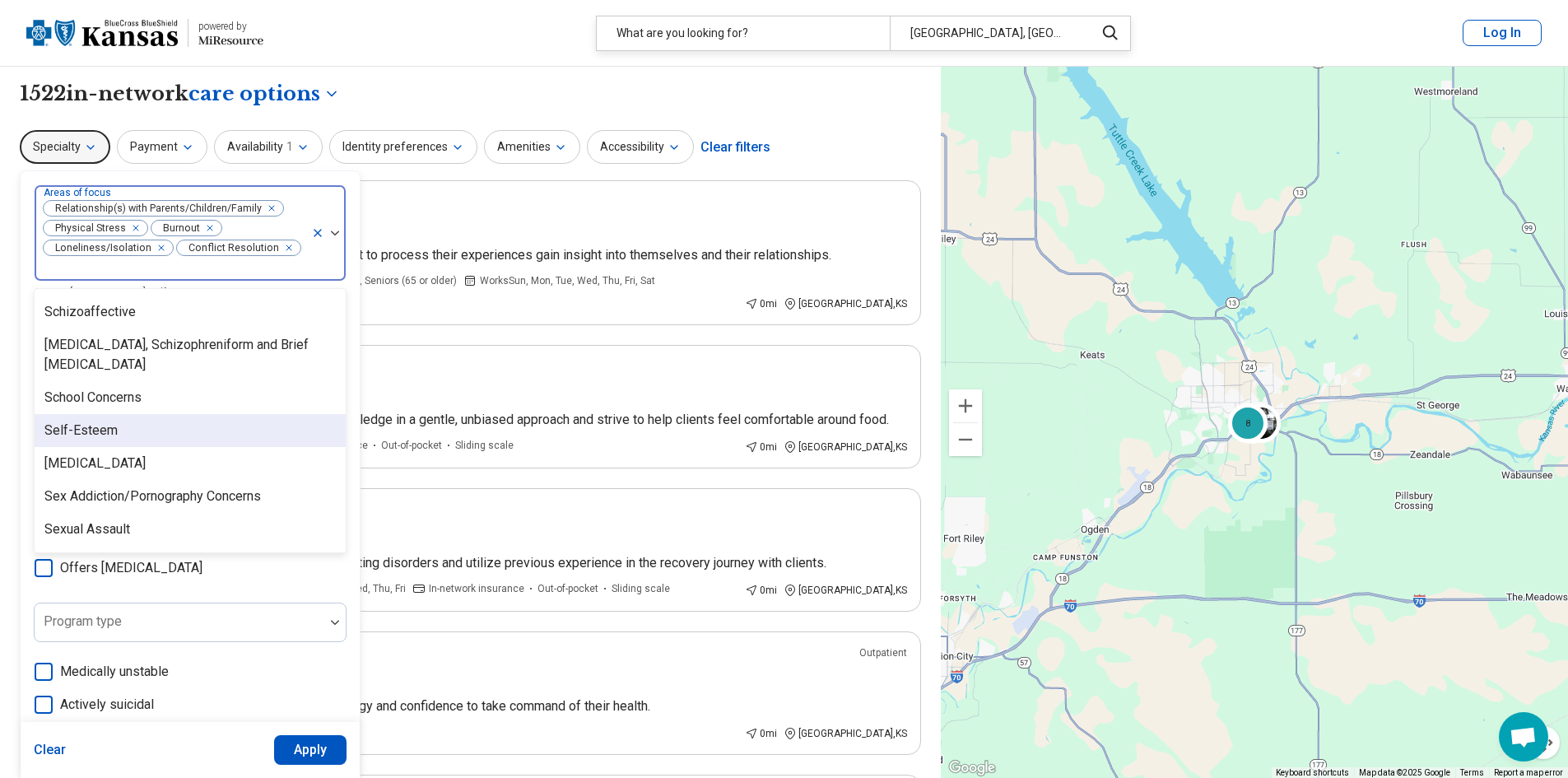
click at [105, 421] on div "Self-Esteem" at bounding box center [81, 430] width 73 height 19
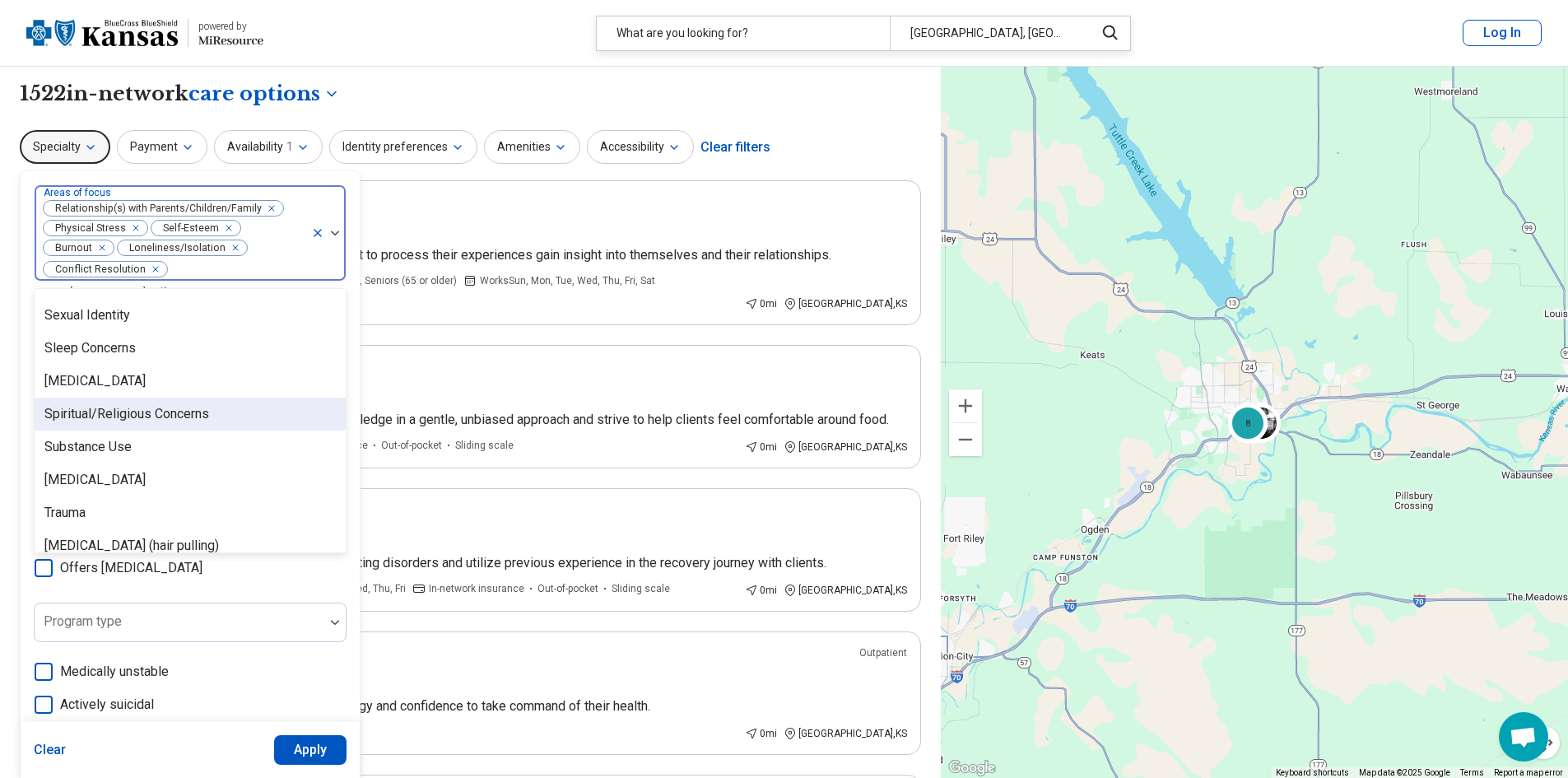
scroll to position [2878, 0]
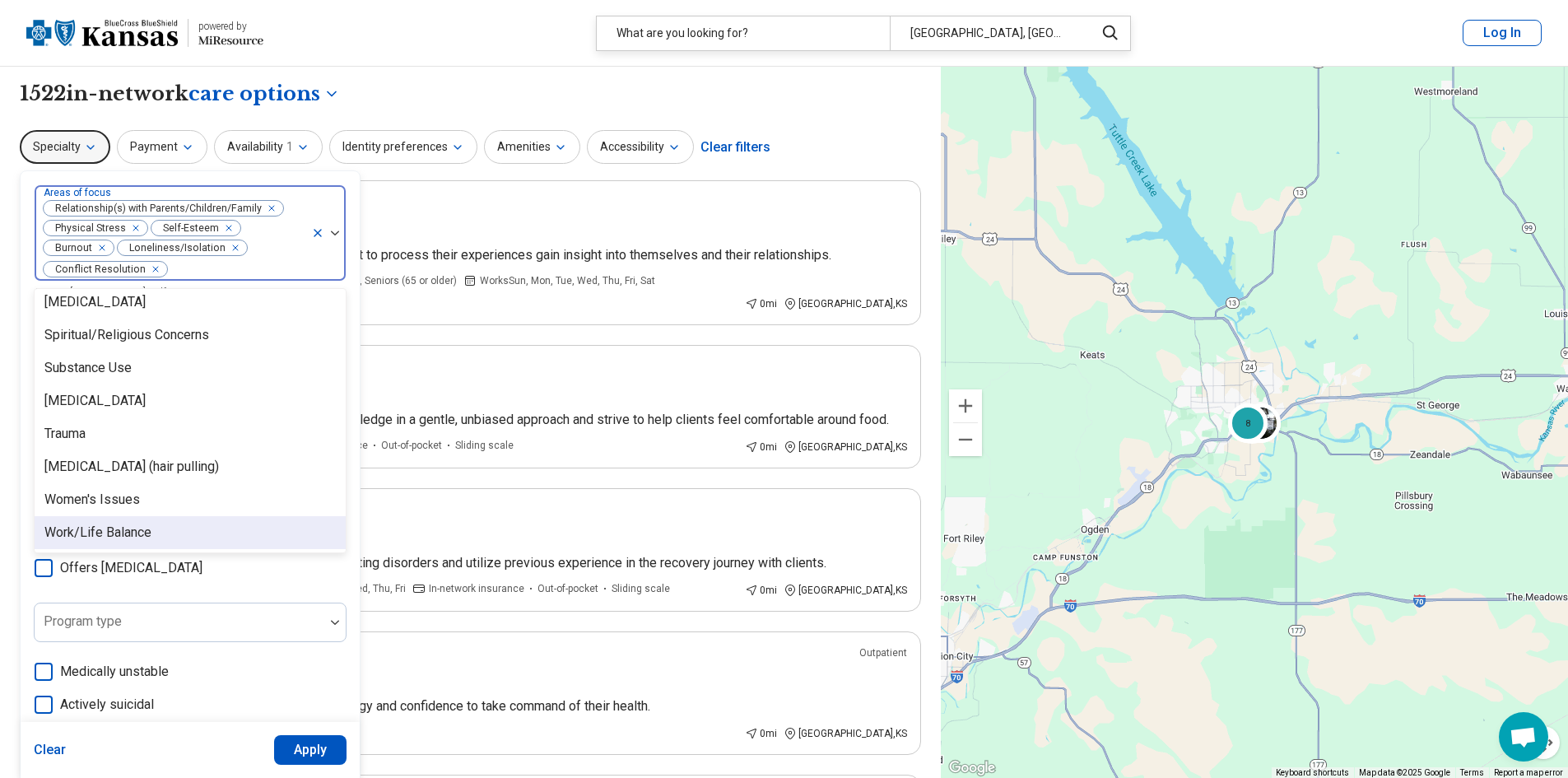
click at [310, 754] on button "Apply" at bounding box center [311, 749] width 73 height 30
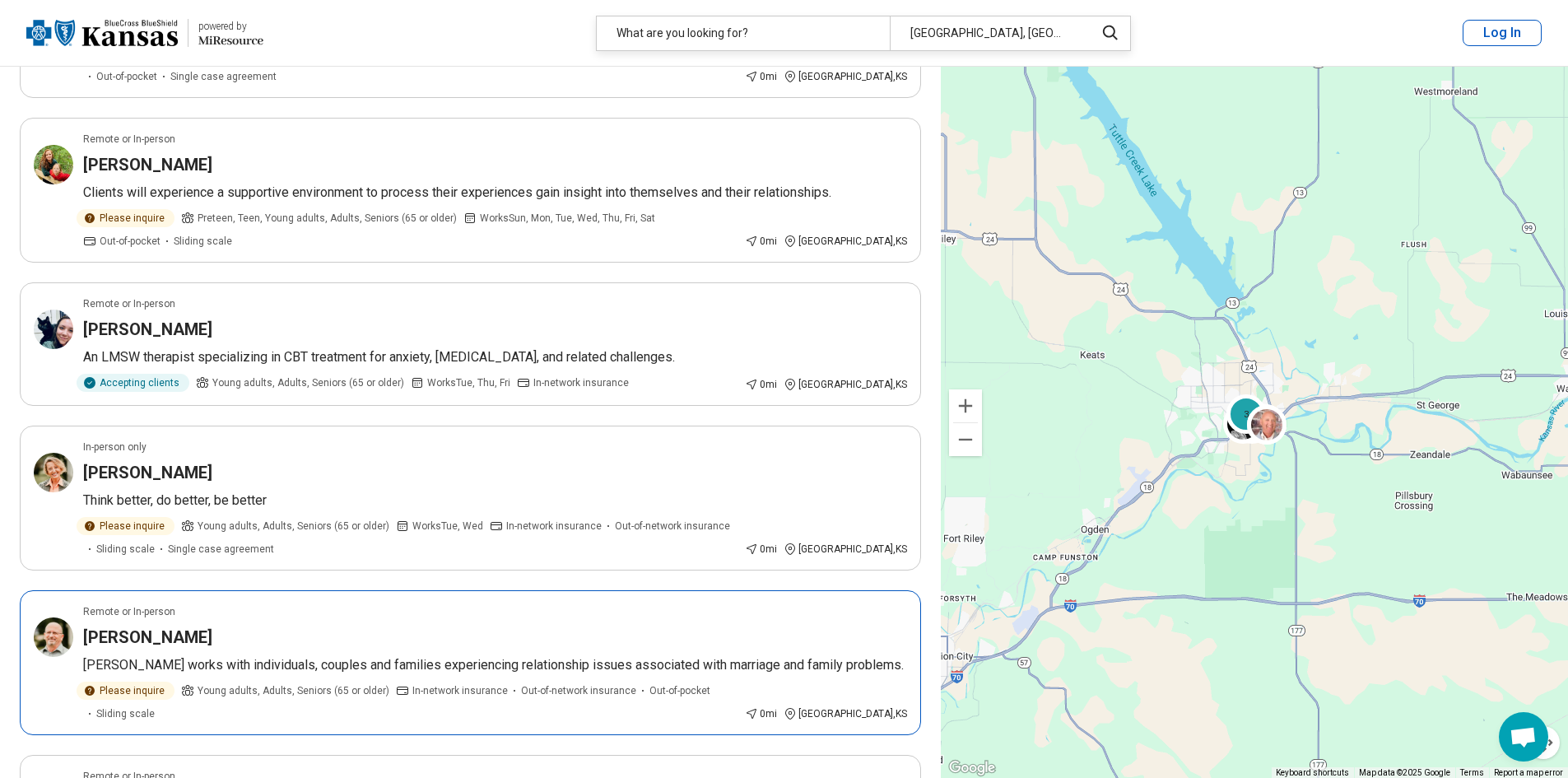
scroll to position [329, 0]
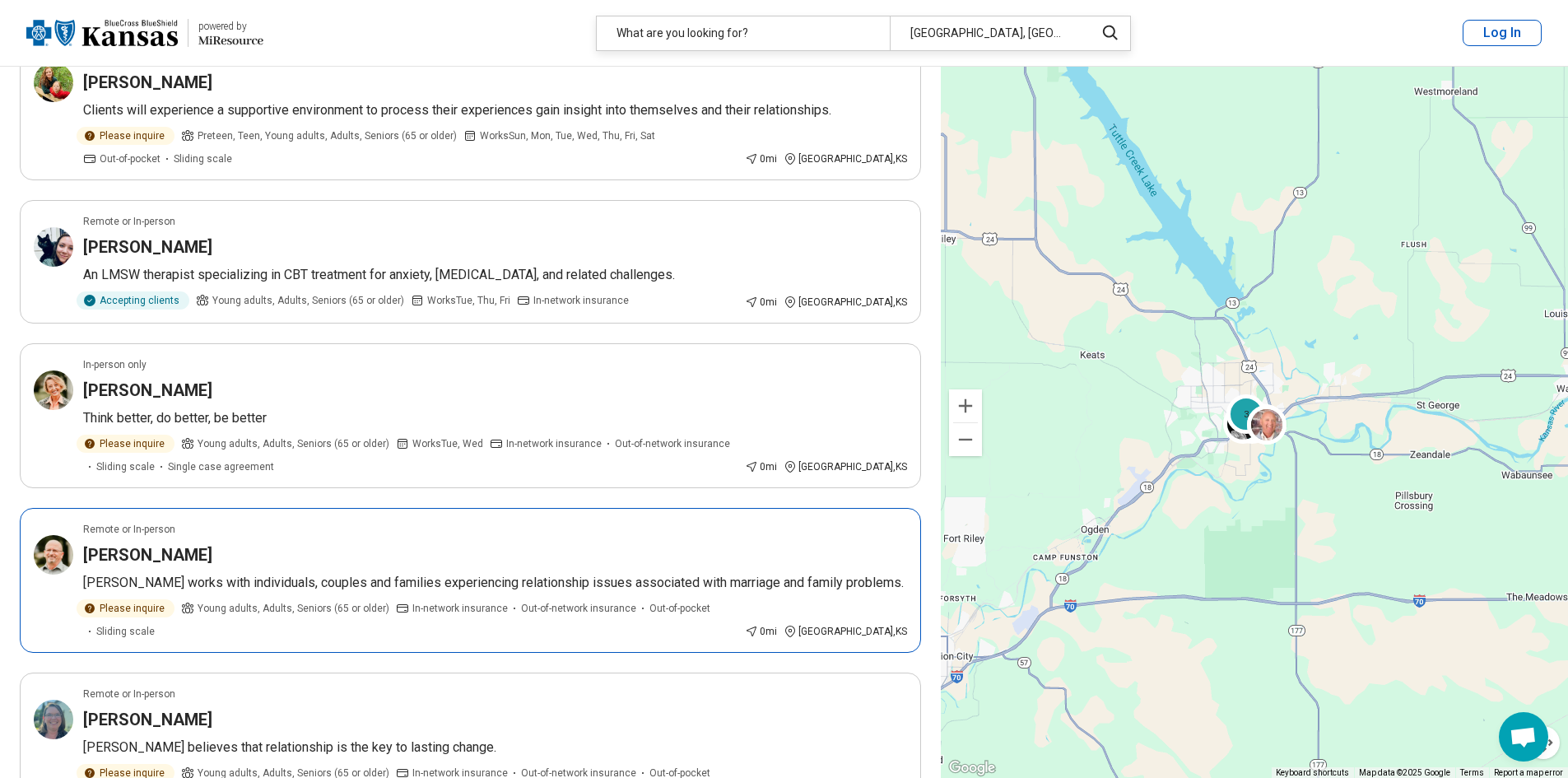
click at [297, 564] on div "[PERSON_NAME]" at bounding box center [495, 554] width 824 height 23
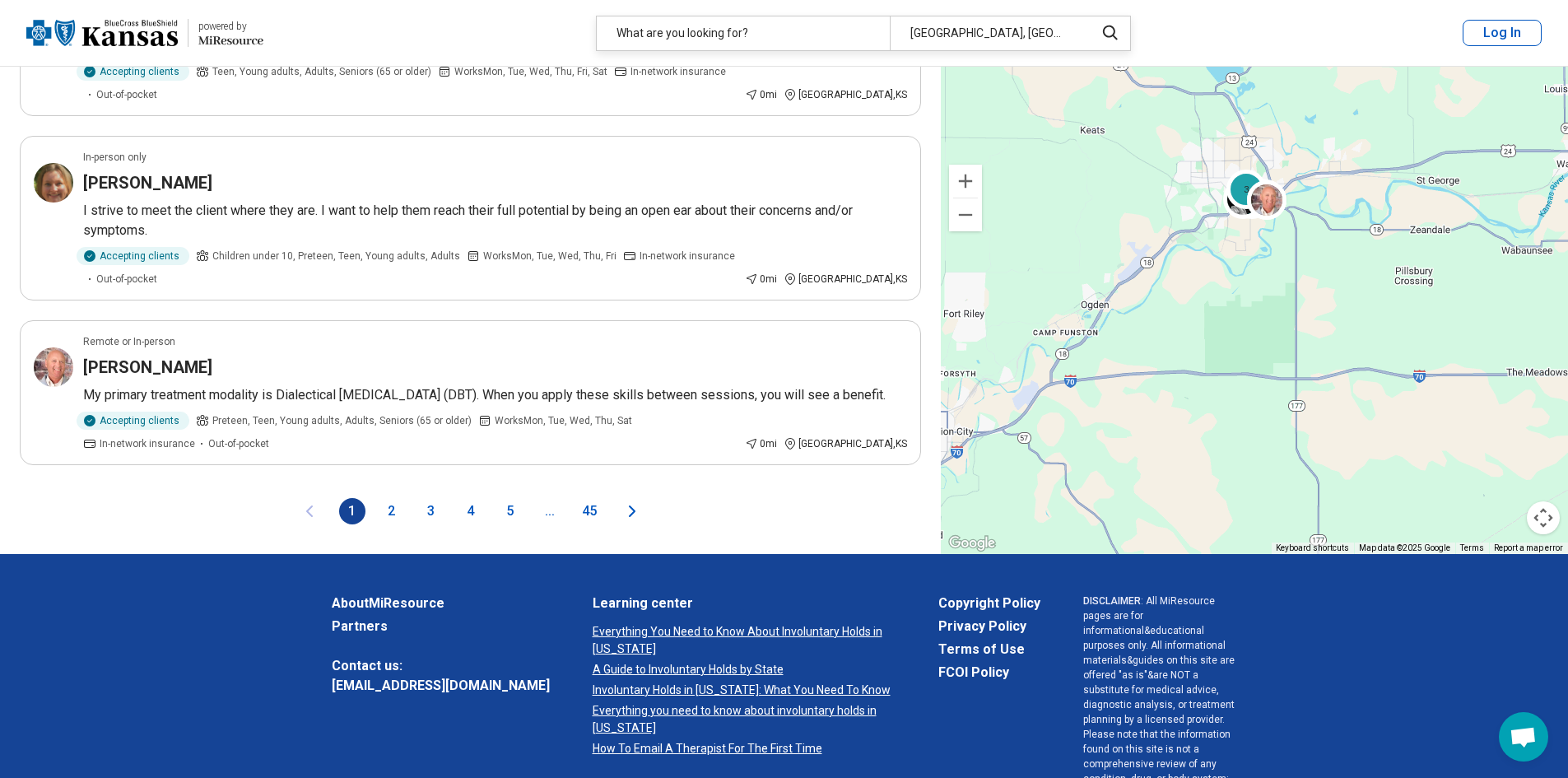
scroll to position [2964, 0]
